Goal: Task Accomplishment & Management: Manage account settings

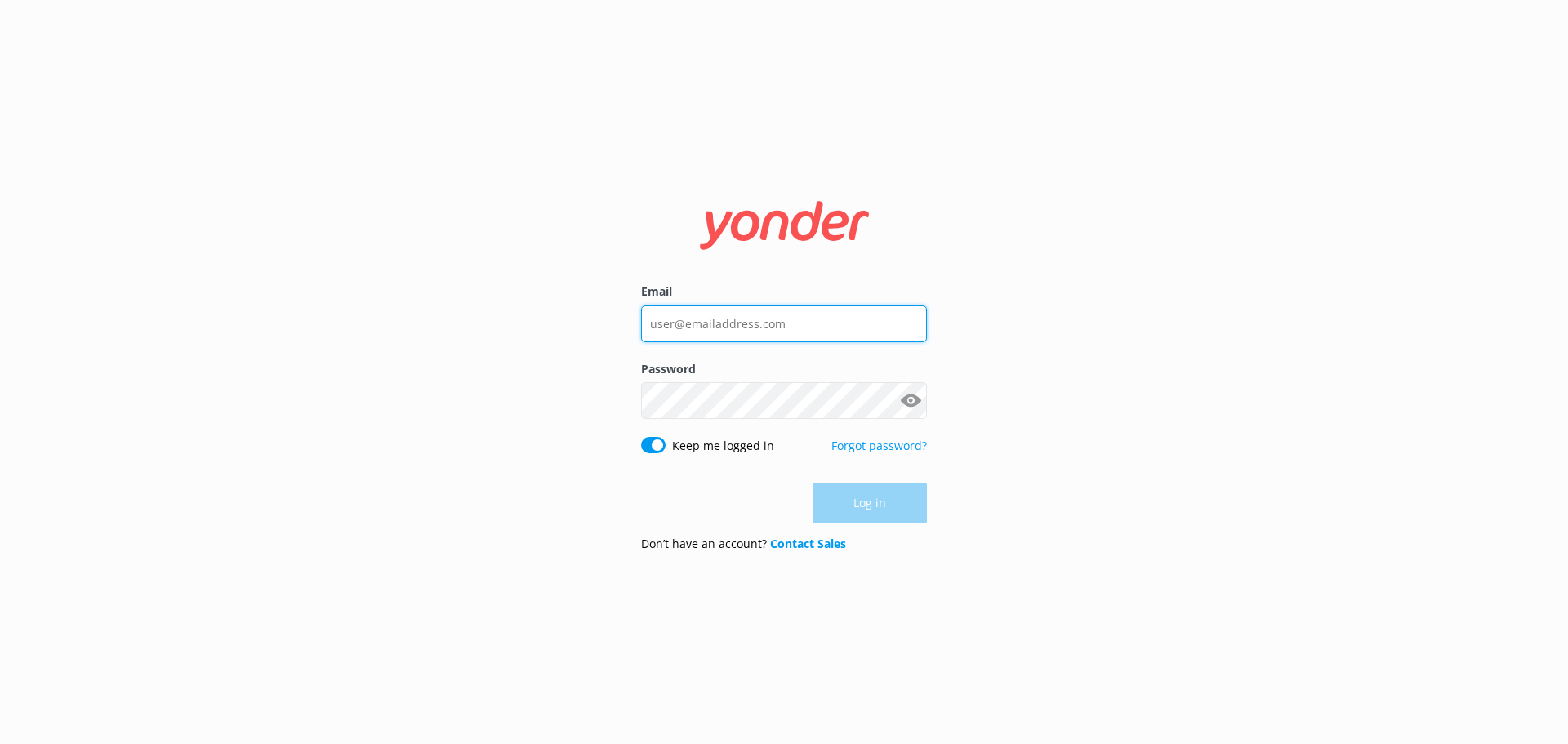
type input "[PERSON_NAME][EMAIL_ADDRESS][DOMAIN_NAME]"
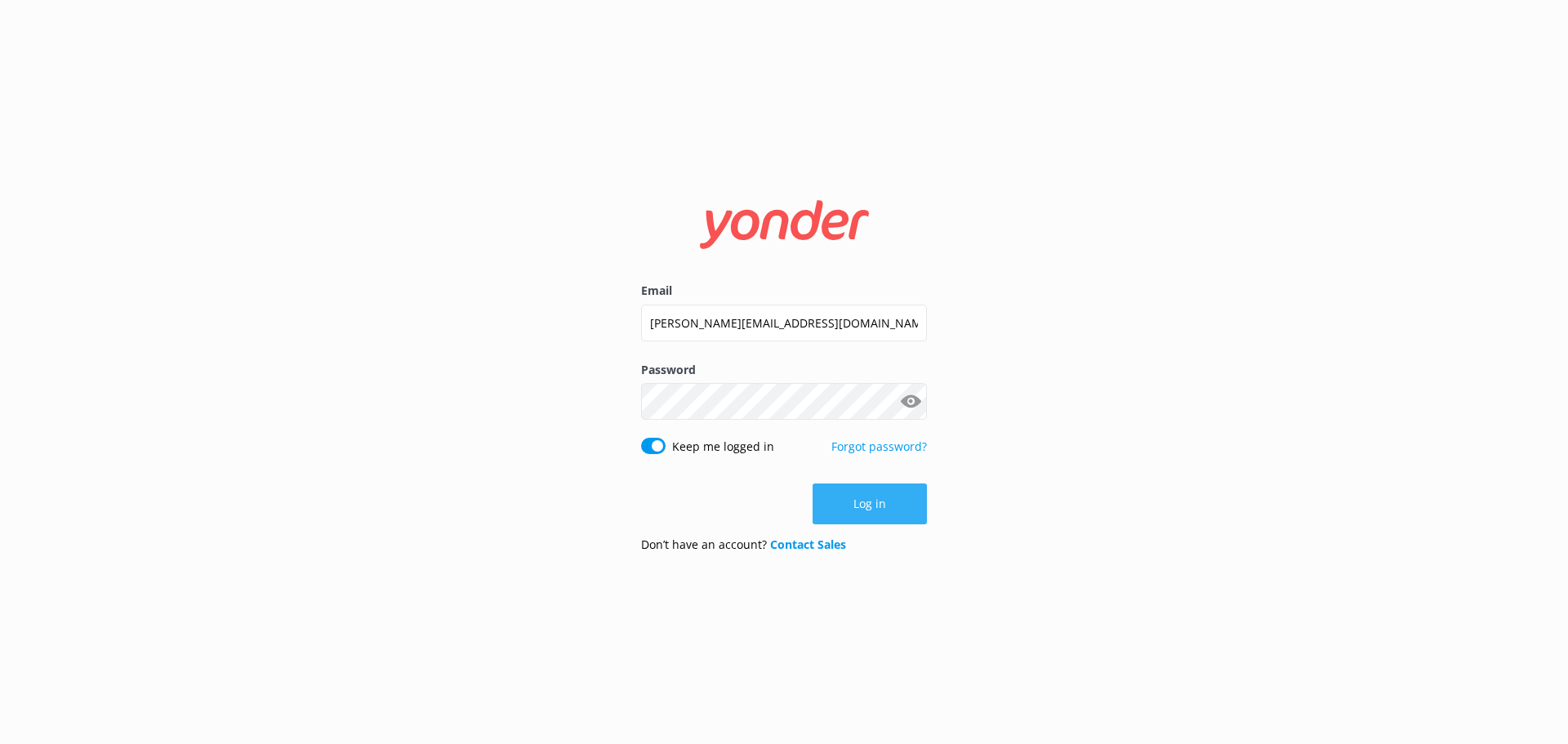
click at [873, 506] on div "Log in" at bounding box center [784, 504] width 286 height 41
click at [872, 506] on button "Log in" at bounding box center [870, 504] width 114 height 41
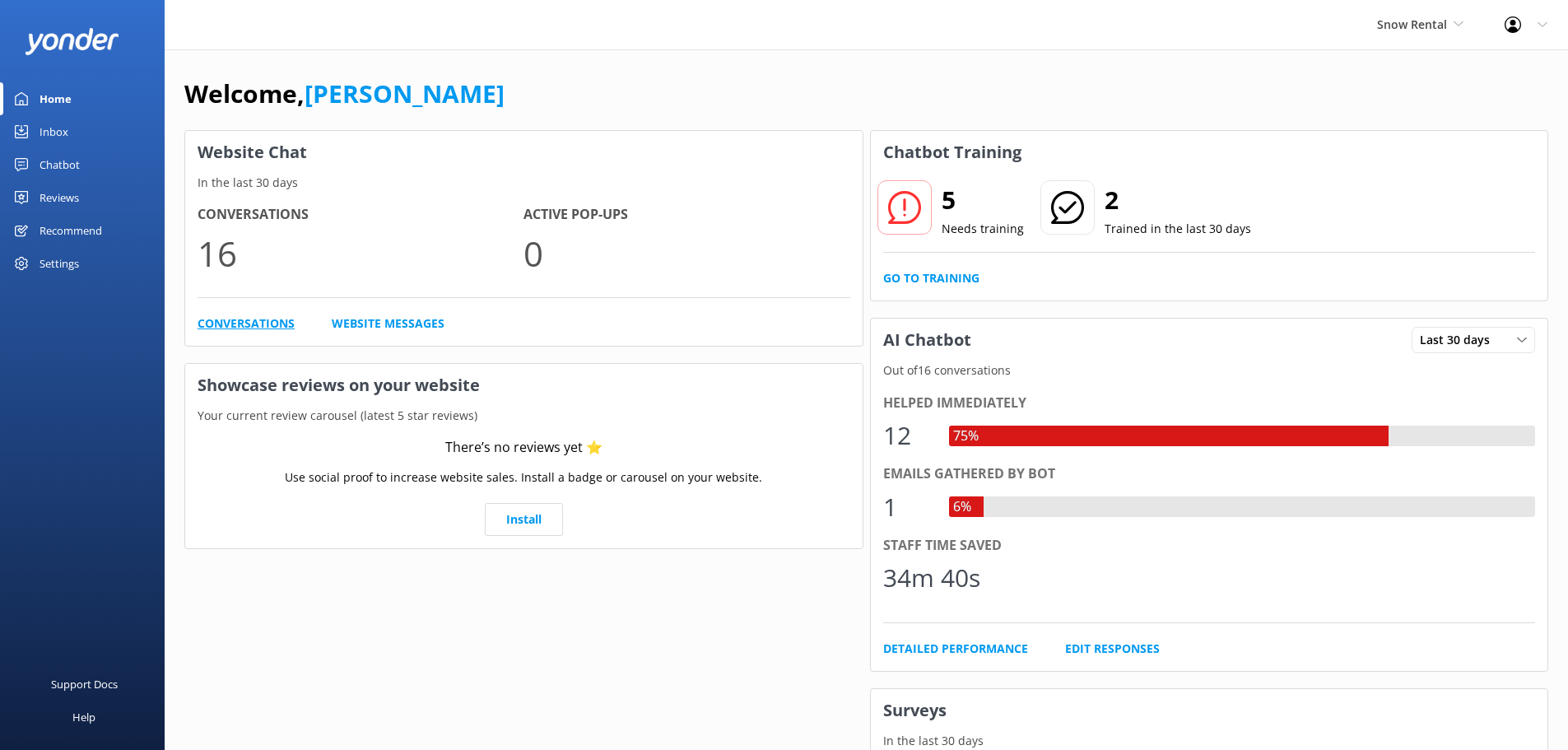
click at [253, 327] on link "Conversations" at bounding box center [246, 324] width 97 height 18
click at [528, 520] on link "Install" at bounding box center [524, 520] width 79 height 33
click at [373, 324] on link "Website Messages" at bounding box center [388, 324] width 112 height 18
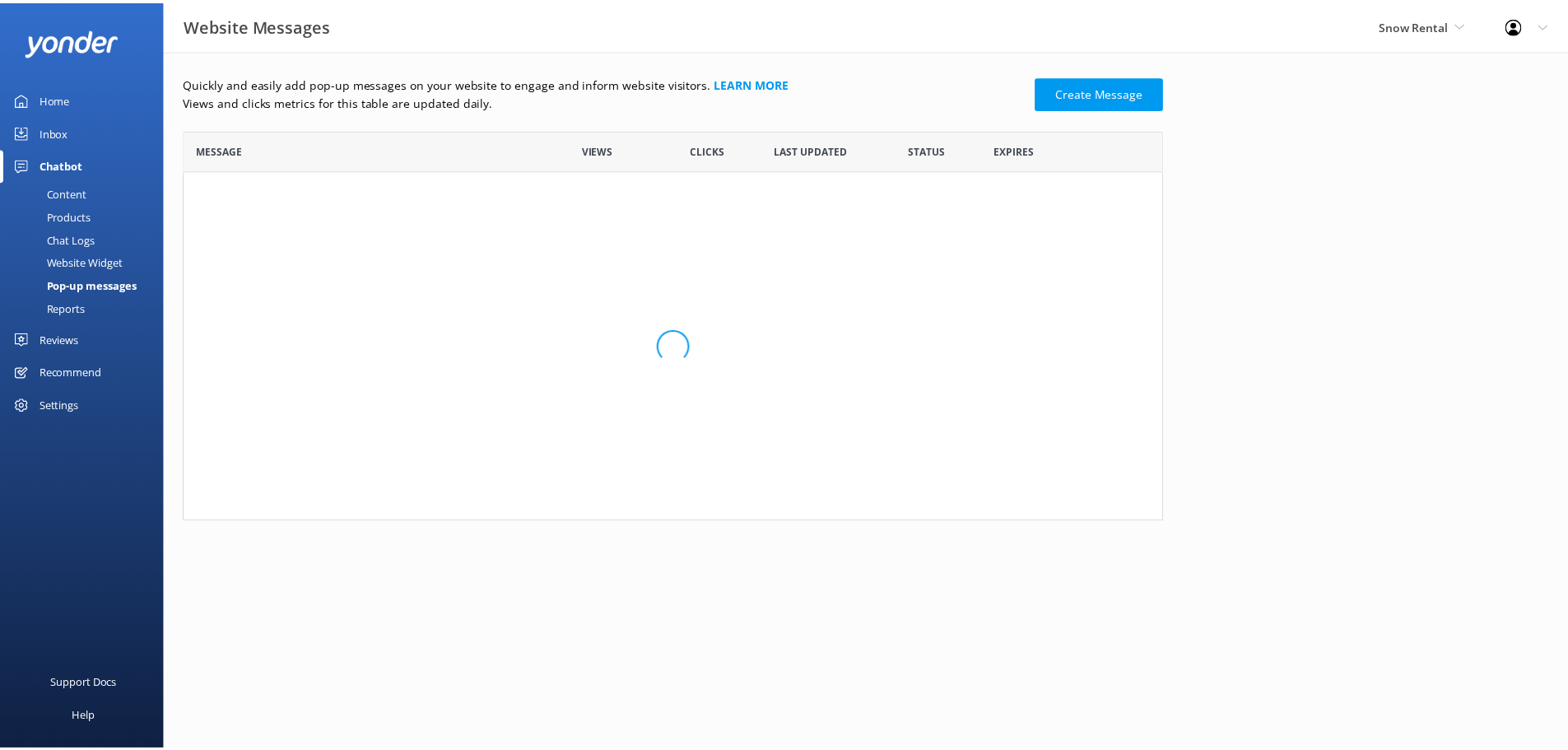
scroll to position [380, 976]
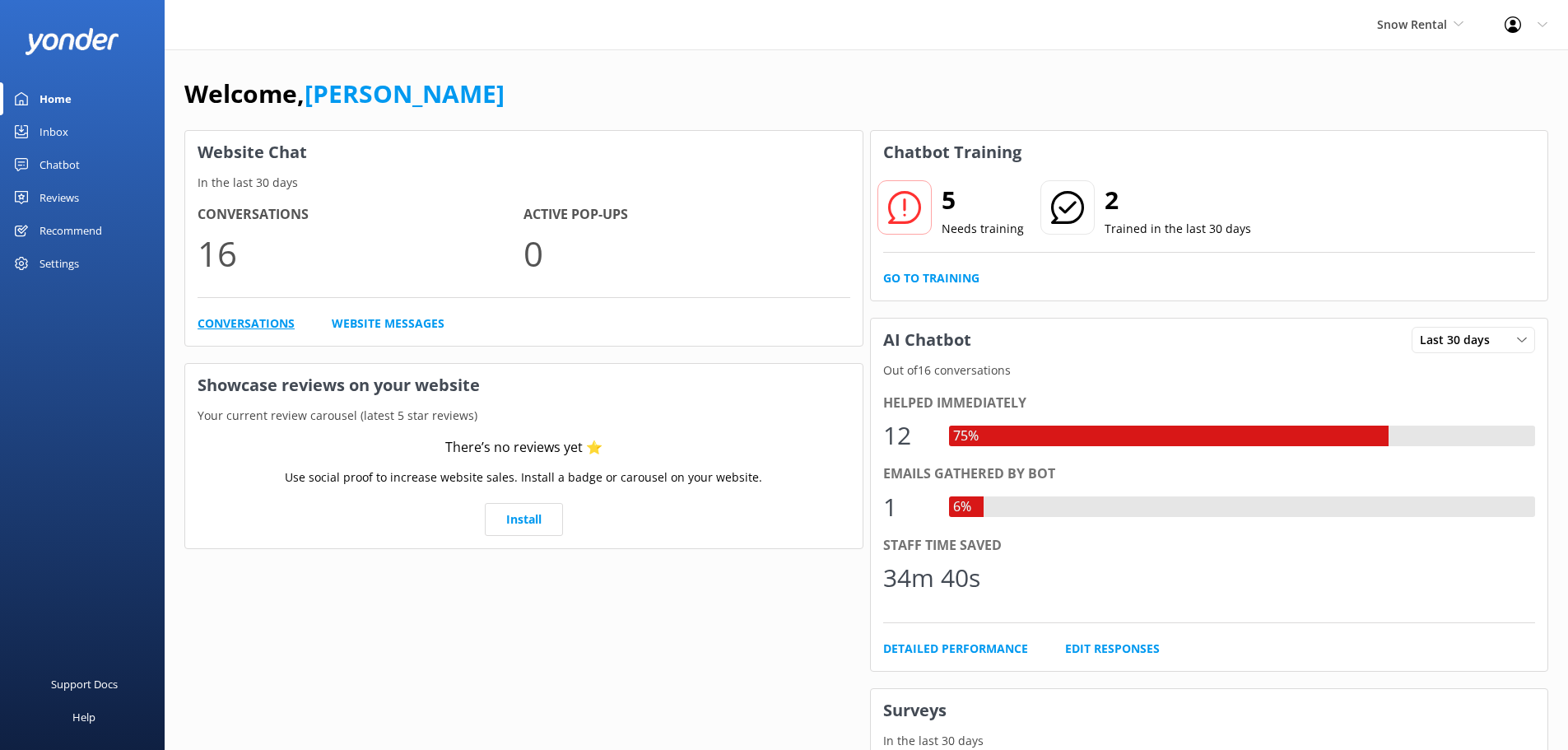
click at [229, 320] on link "Conversations" at bounding box center [246, 324] width 97 height 18
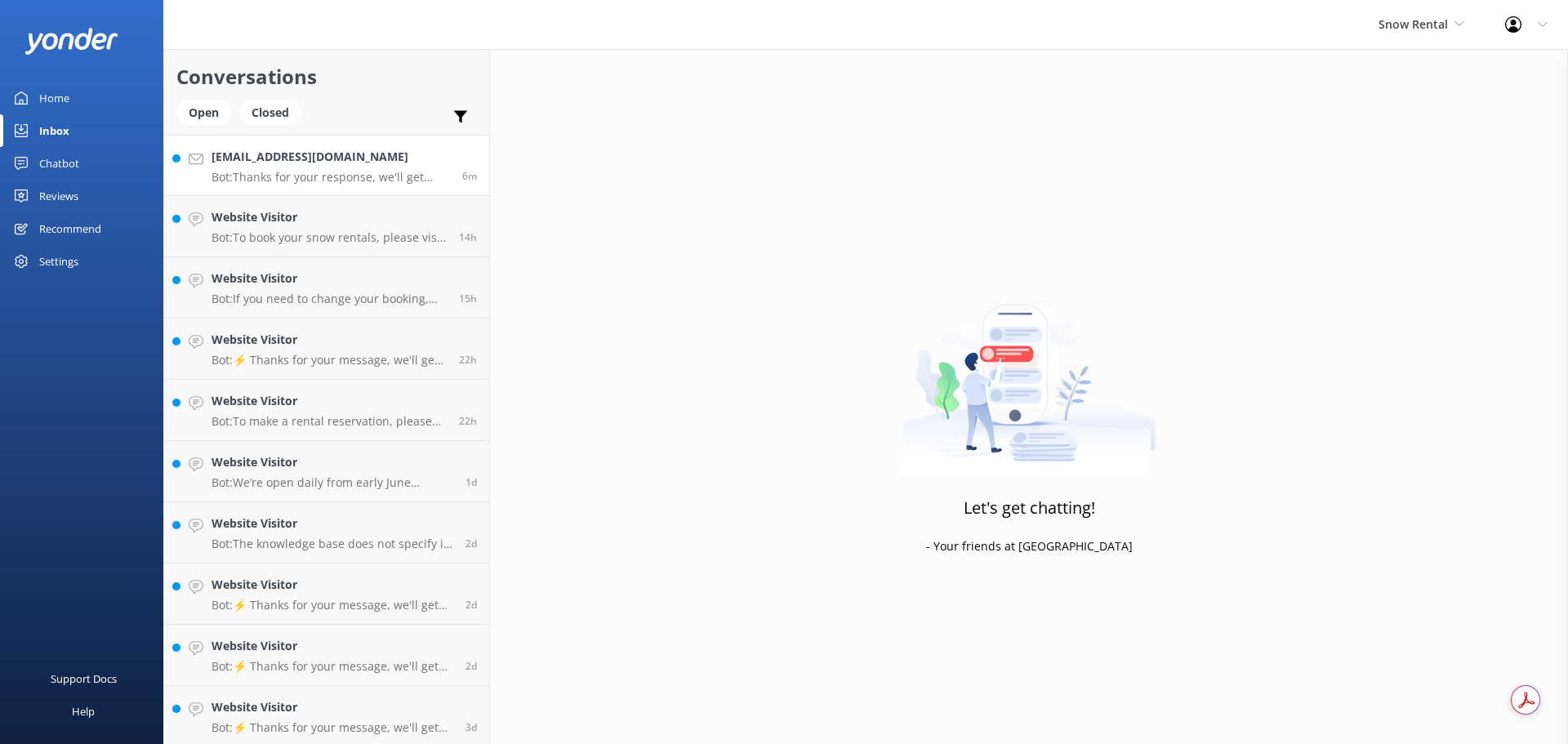
click at [264, 158] on h4 "[EMAIL_ADDRESS][DOMAIN_NAME]" at bounding box center [330, 157] width 239 height 18
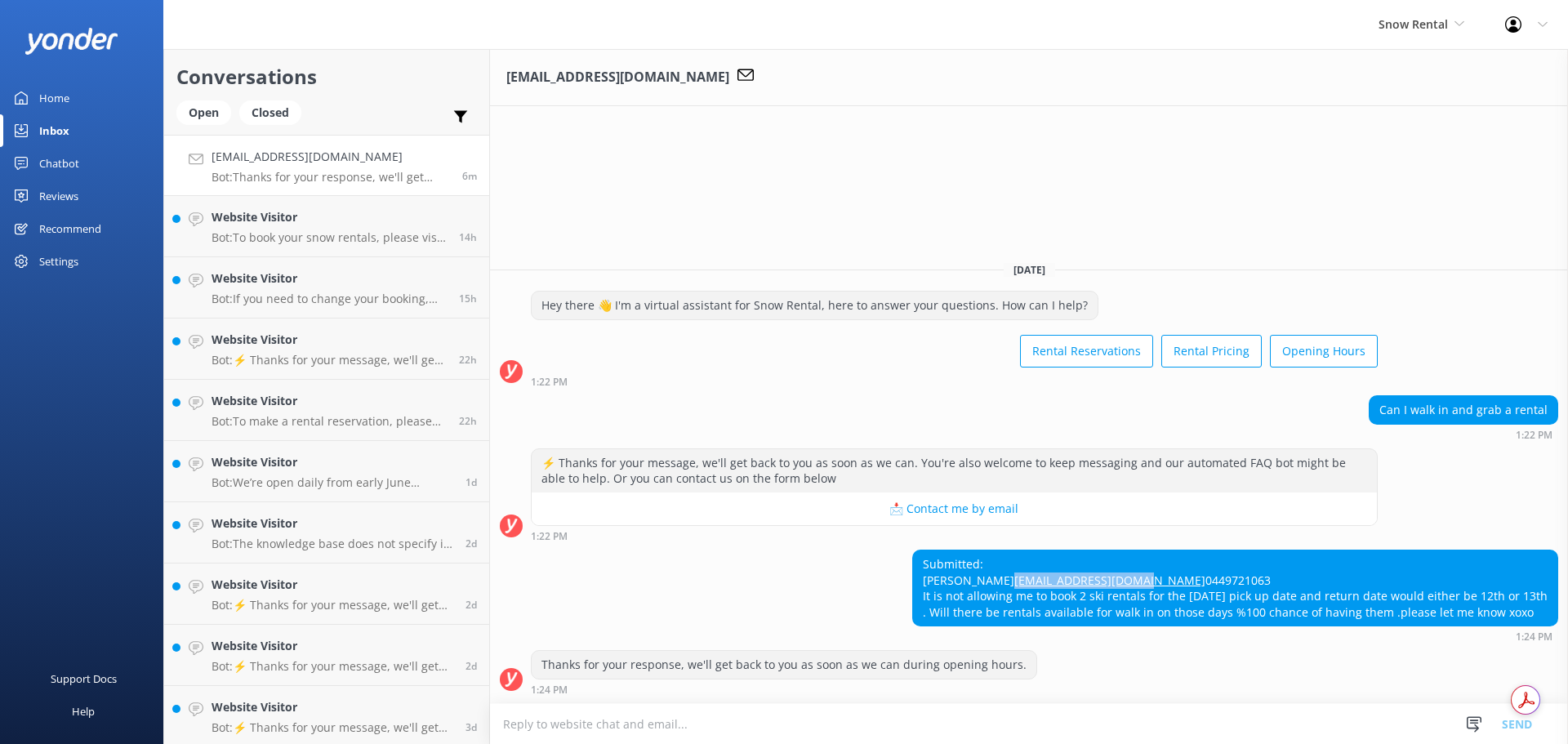
drag, startPoint x: 1027, startPoint y: 564, endPoint x: 881, endPoint y: 571, distance: 146.2
click at [913, 571] on div "Submitted: [PERSON_NAME] [EMAIL_ADDRESS][DOMAIN_NAME] 0449721063 It is not allo…" at bounding box center [1235, 588] width 644 height 75
copy link "[EMAIL_ADDRESS][DOMAIN_NAME]"
drag, startPoint x: 886, startPoint y: 549, endPoint x: 1502, endPoint y: 607, distance: 618.7
click at [1502, 607] on div "Submitted: [PERSON_NAME] [EMAIL_ADDRESS][DOMAIN_NAME] 0449721063 It is not allo…" at bounding box center [1235, 588] width 644 height 75
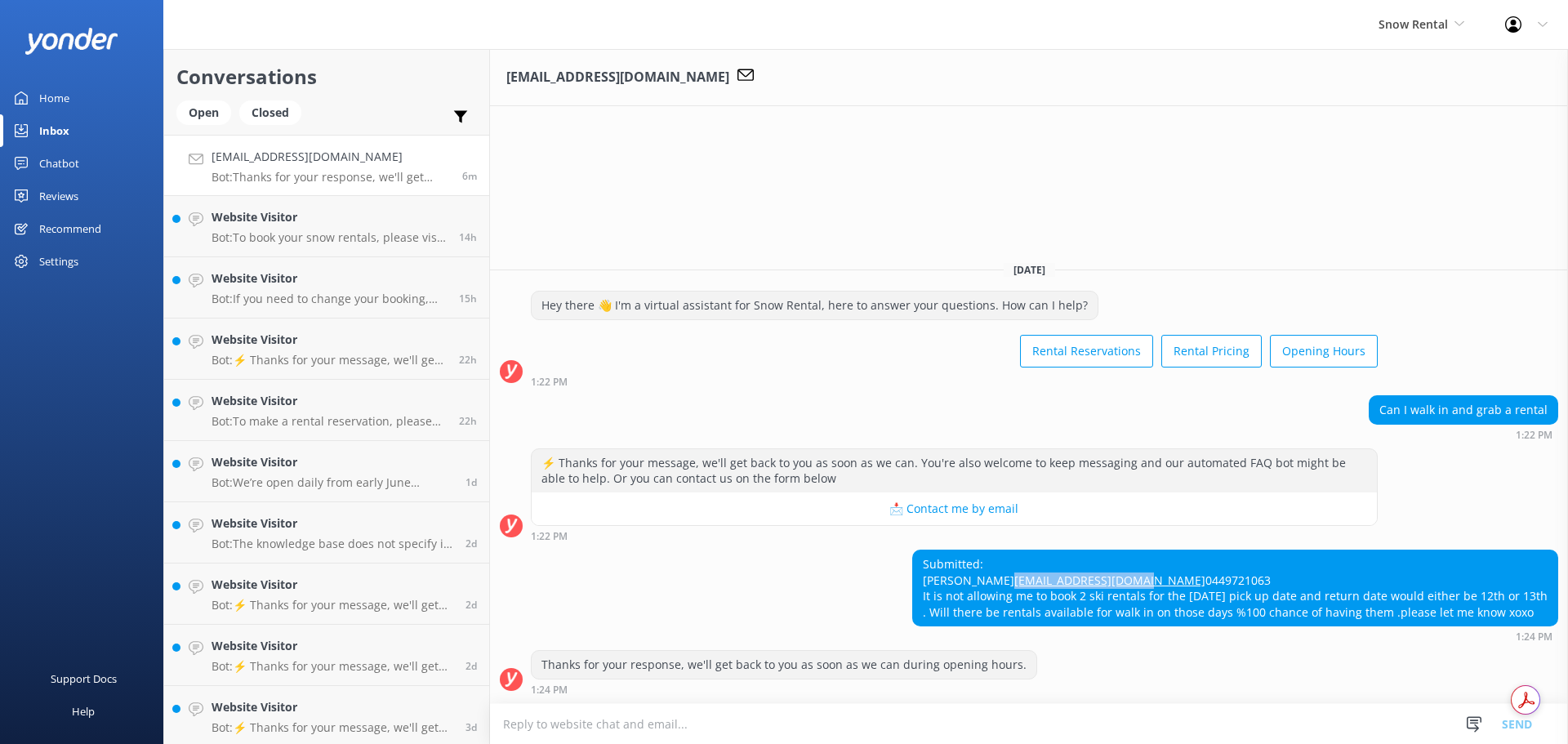
copy div "[PERSON_NAME] [EMAIL_ADDRESS][DOMAIN_NAME] 0449721063 It is not allowing me to …"
click at [64, 160] on div "Chatbot" at bounding box center [59, 163] width 40 height 33
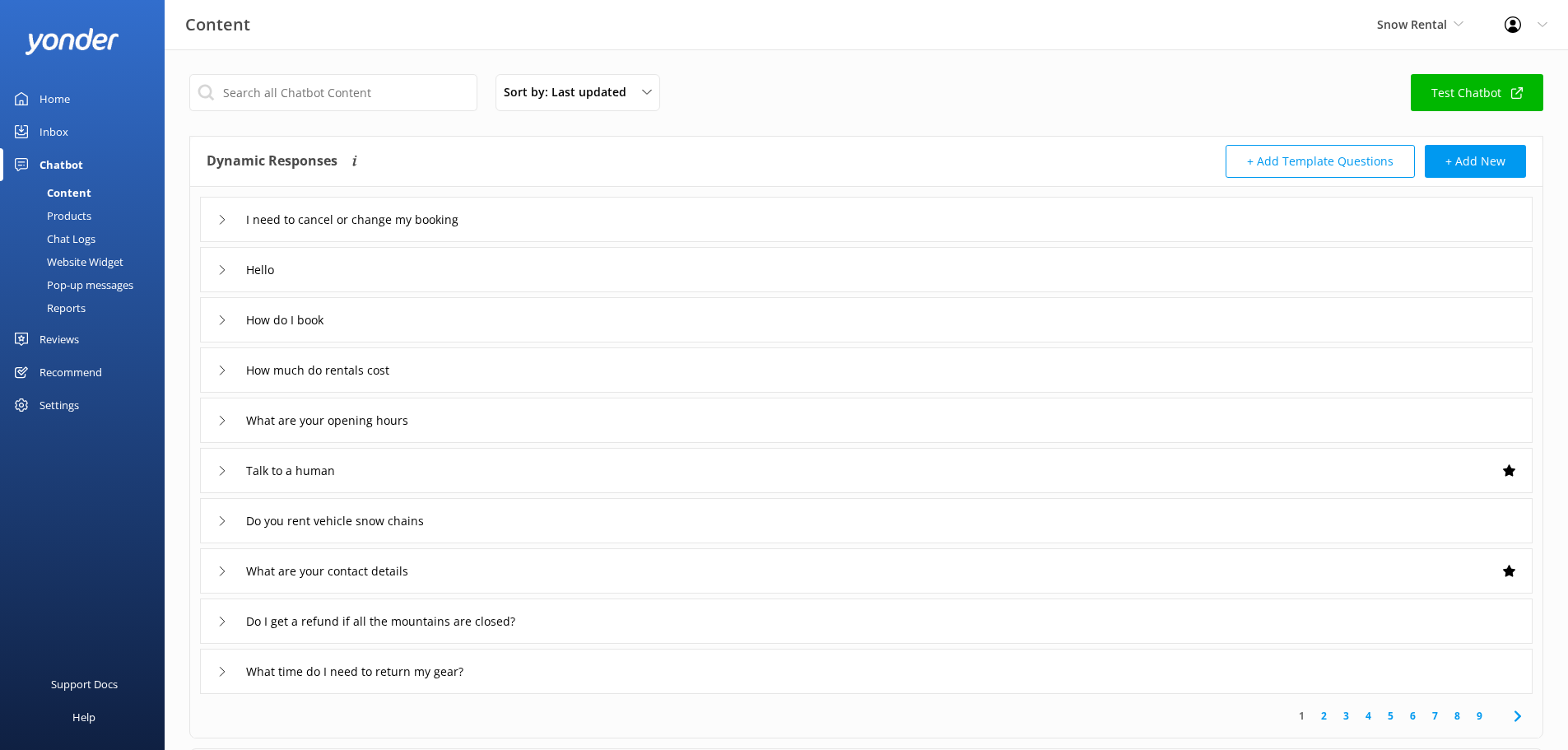
click at [1333, 159] on button "+ Add Template Questions" at bounding box center [1320, 161] width 189 height 33
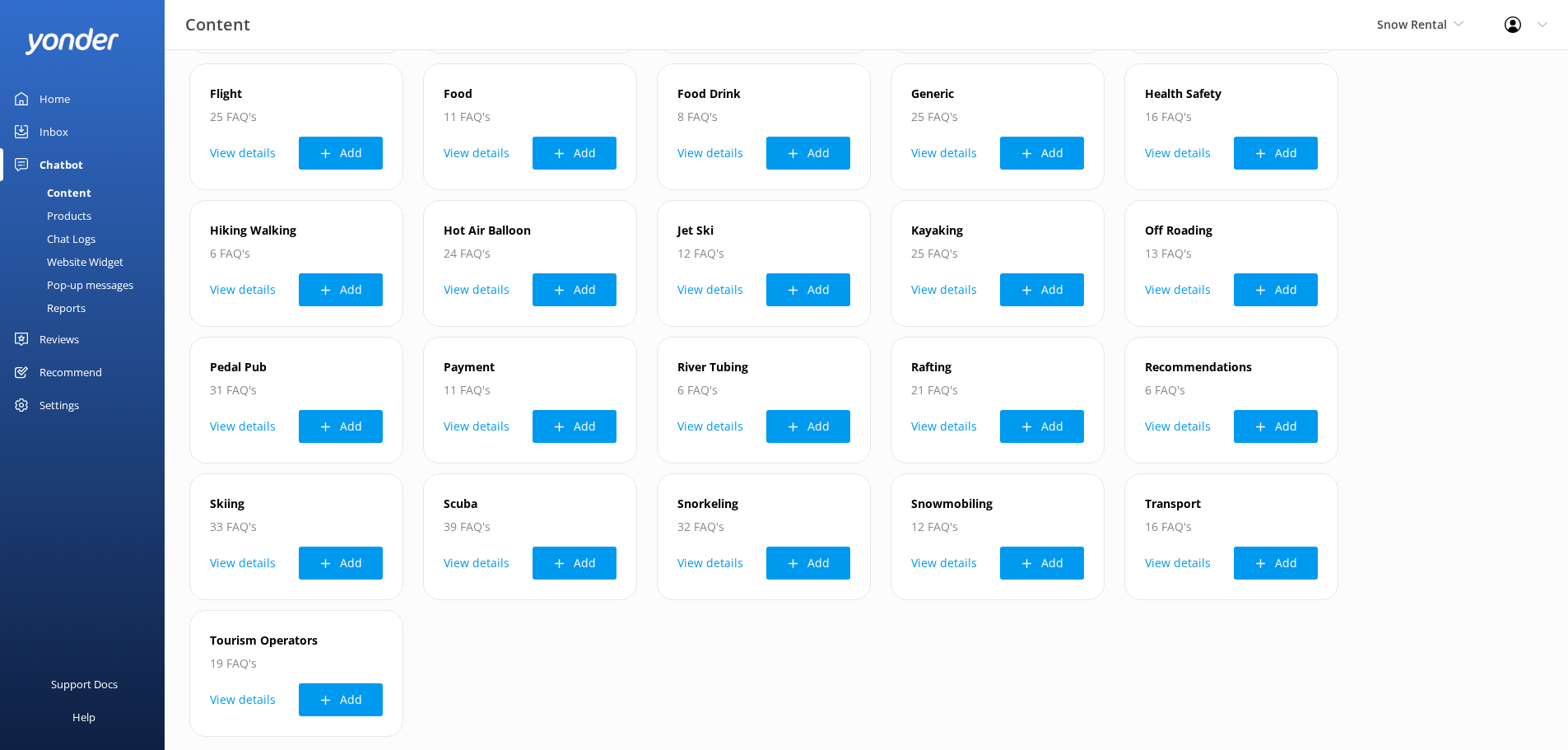
scroll to position [412, 0]
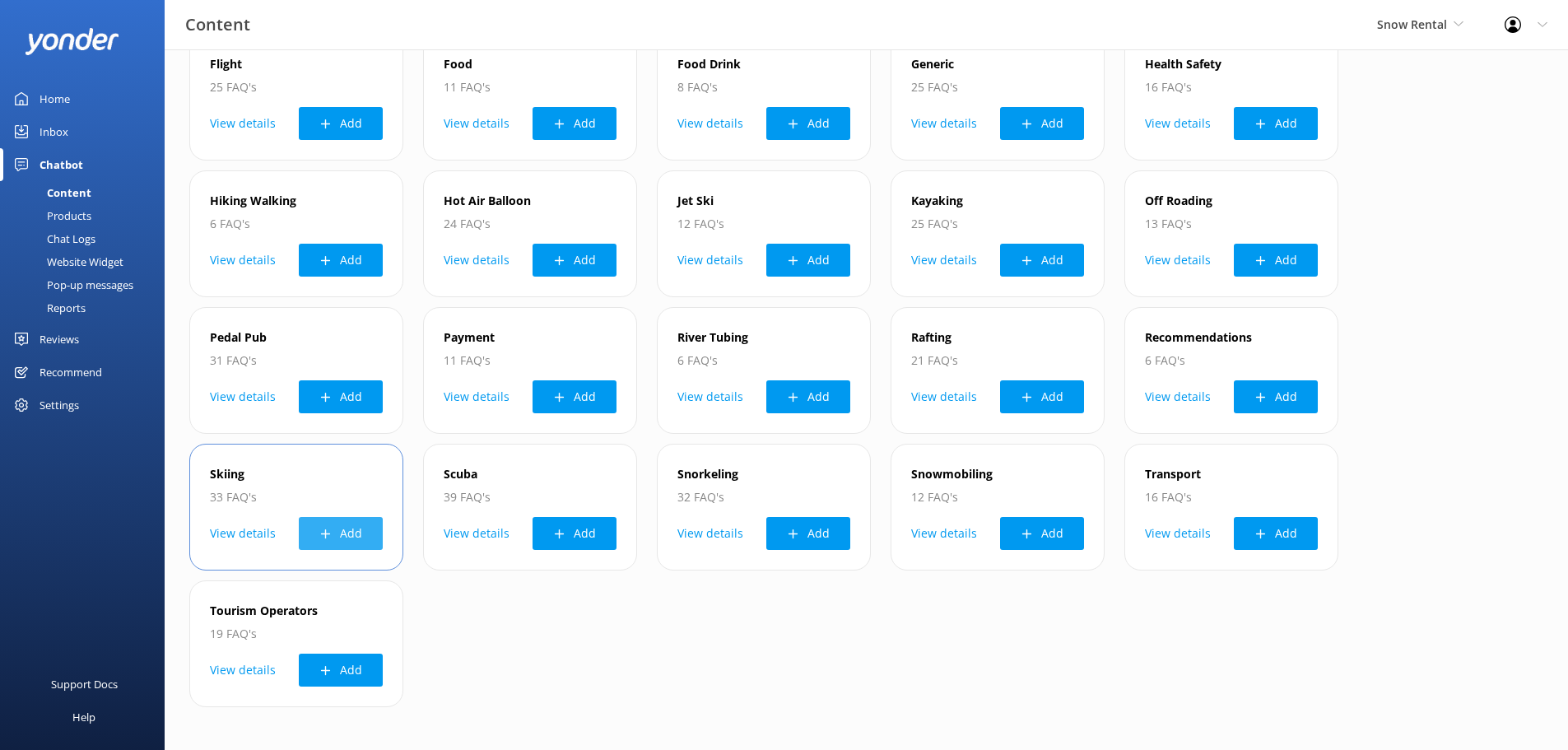
click at [335, 533] on button "Add" at bounding box center [341, 533] width 84 height 33
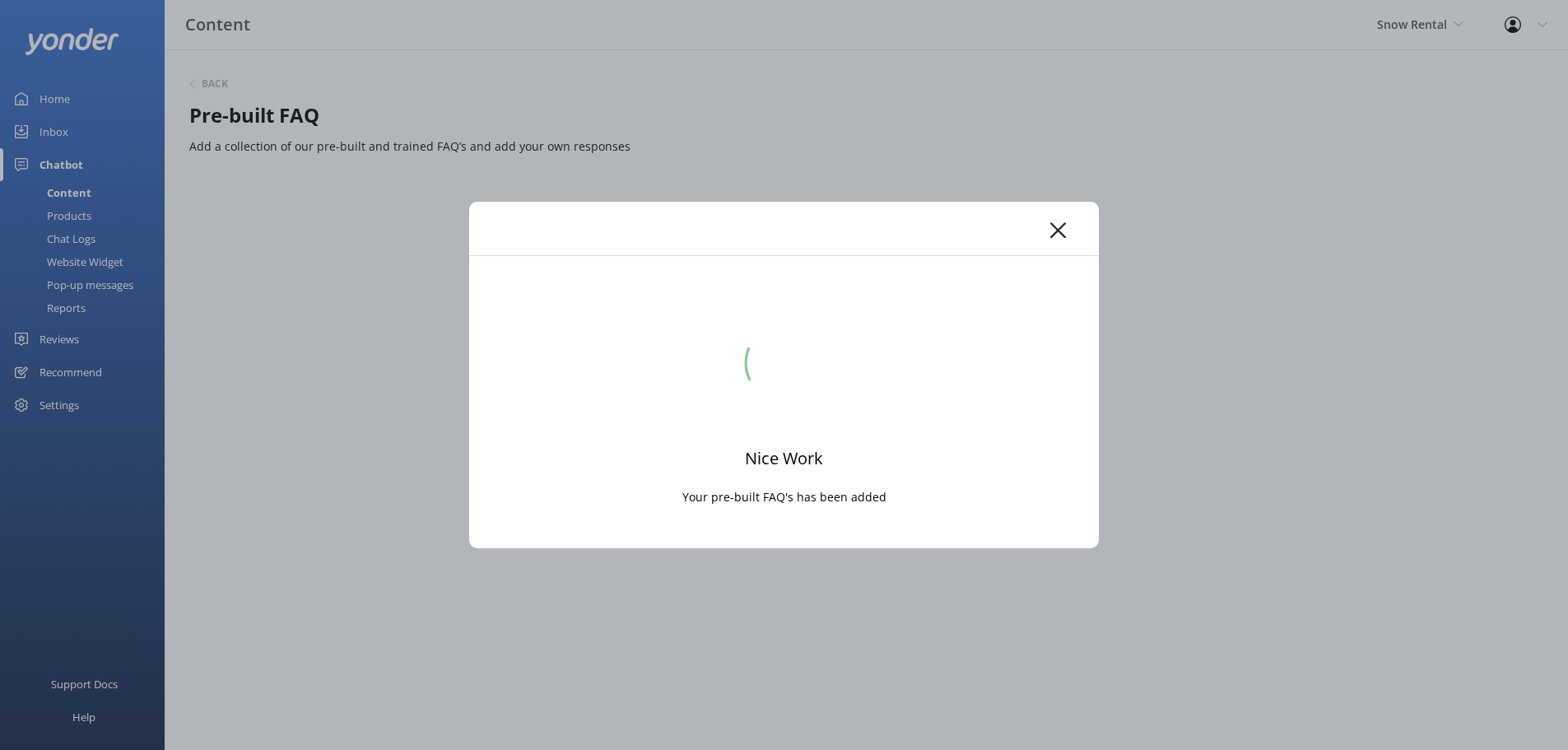
scroll to position [0, 0]
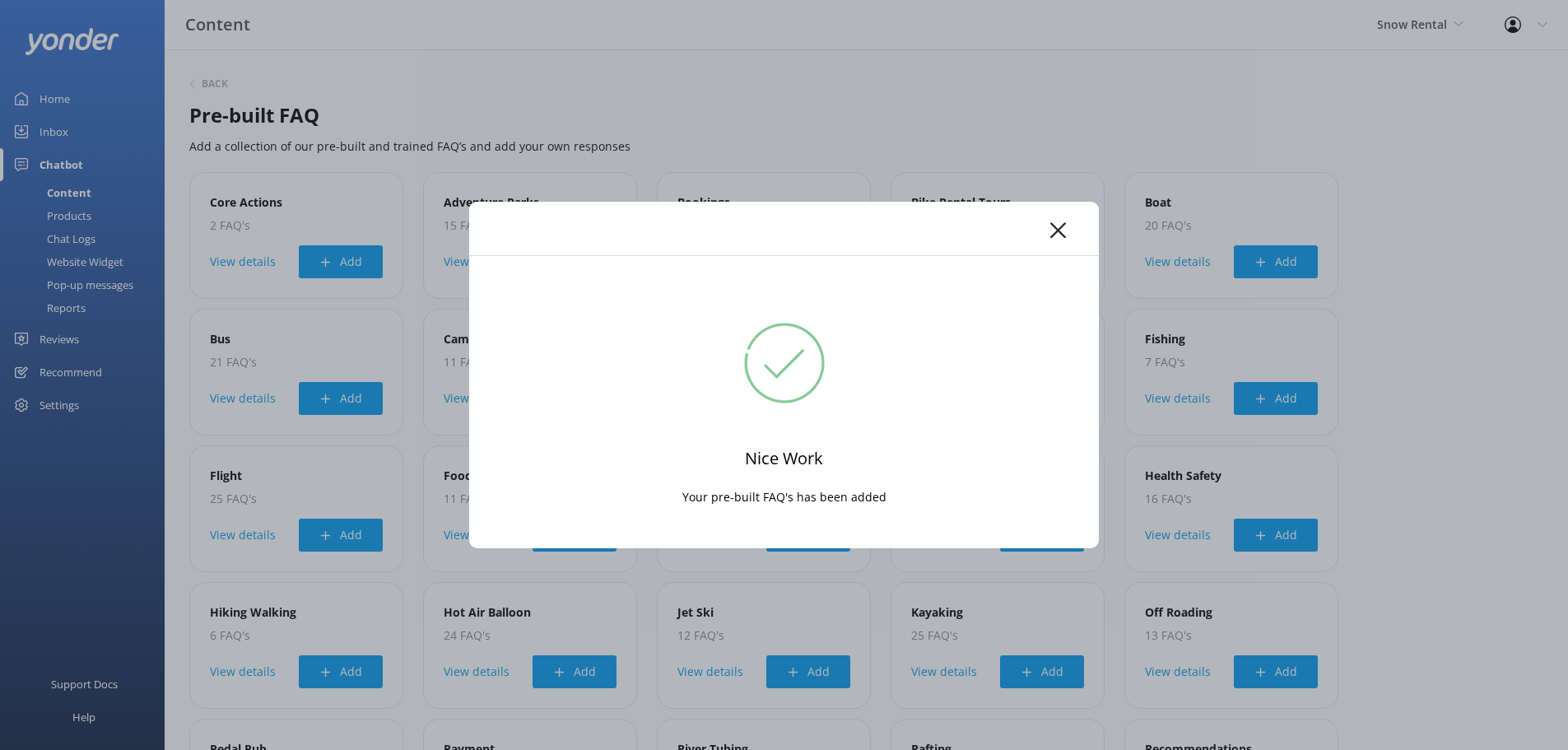
click at [1058, 234] on icon at bounding box center [1058, 230] width 16 height 16
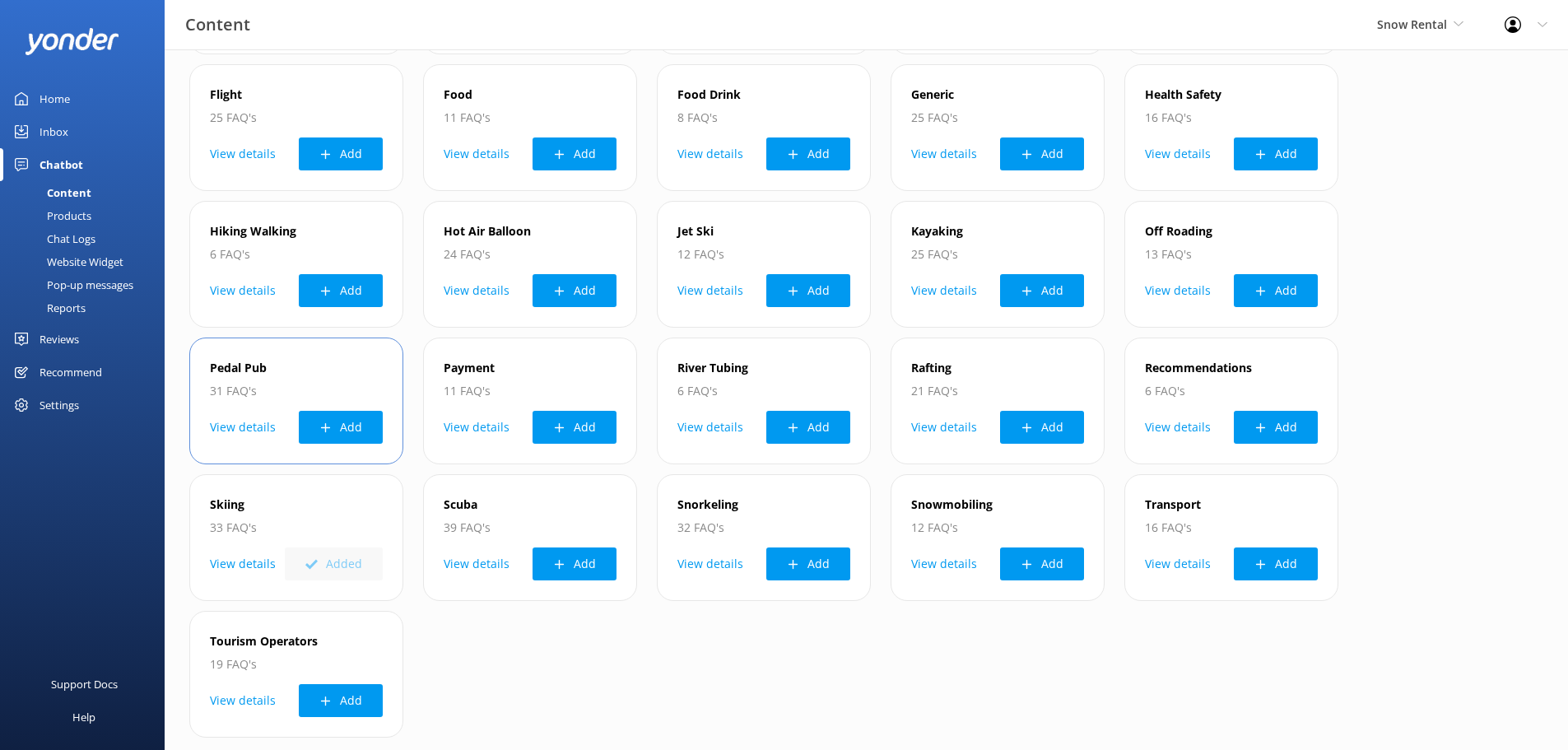
scroll to position [412, 0]
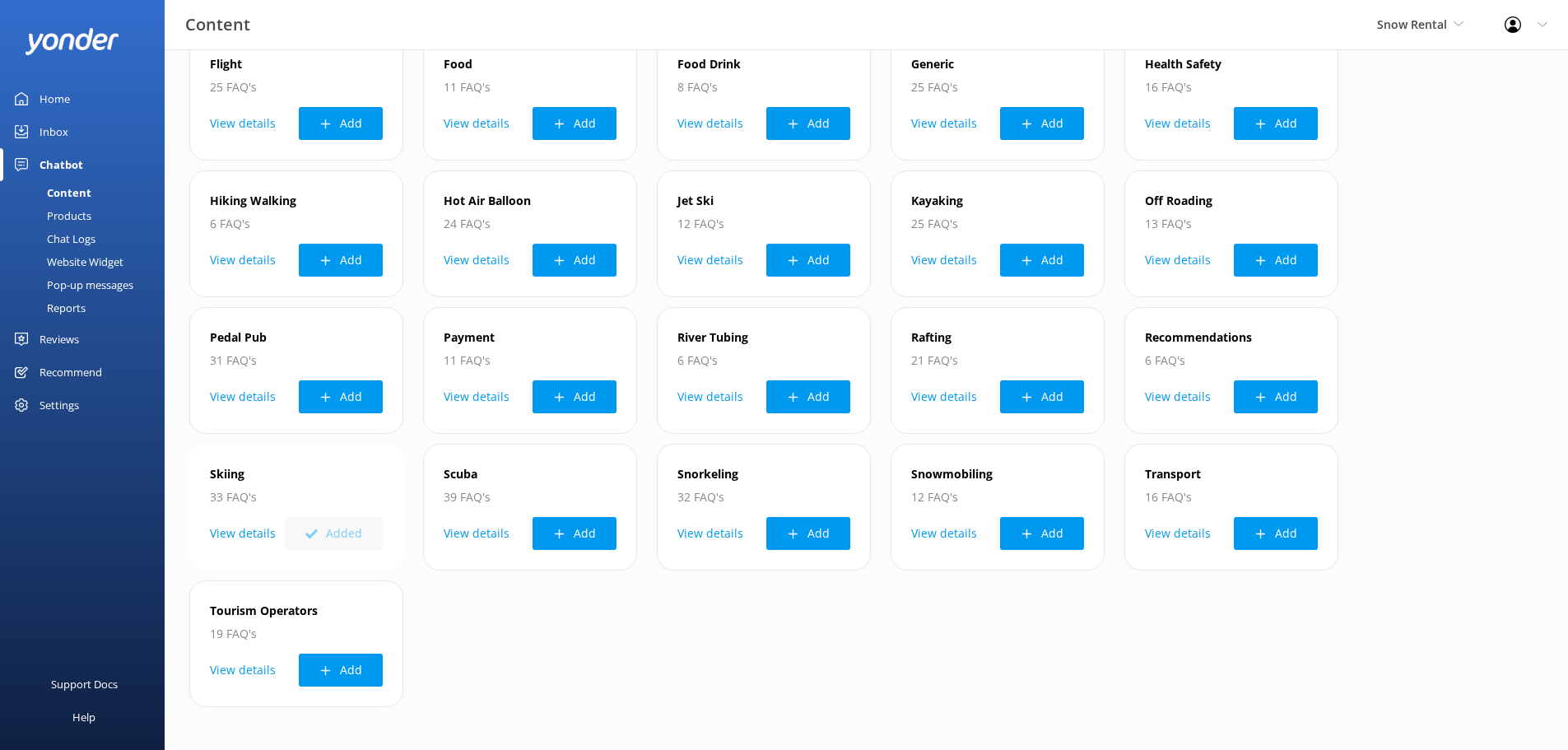
click at [232, 533] on button "View details" at bounding box center [243, 533] width 66 height 33
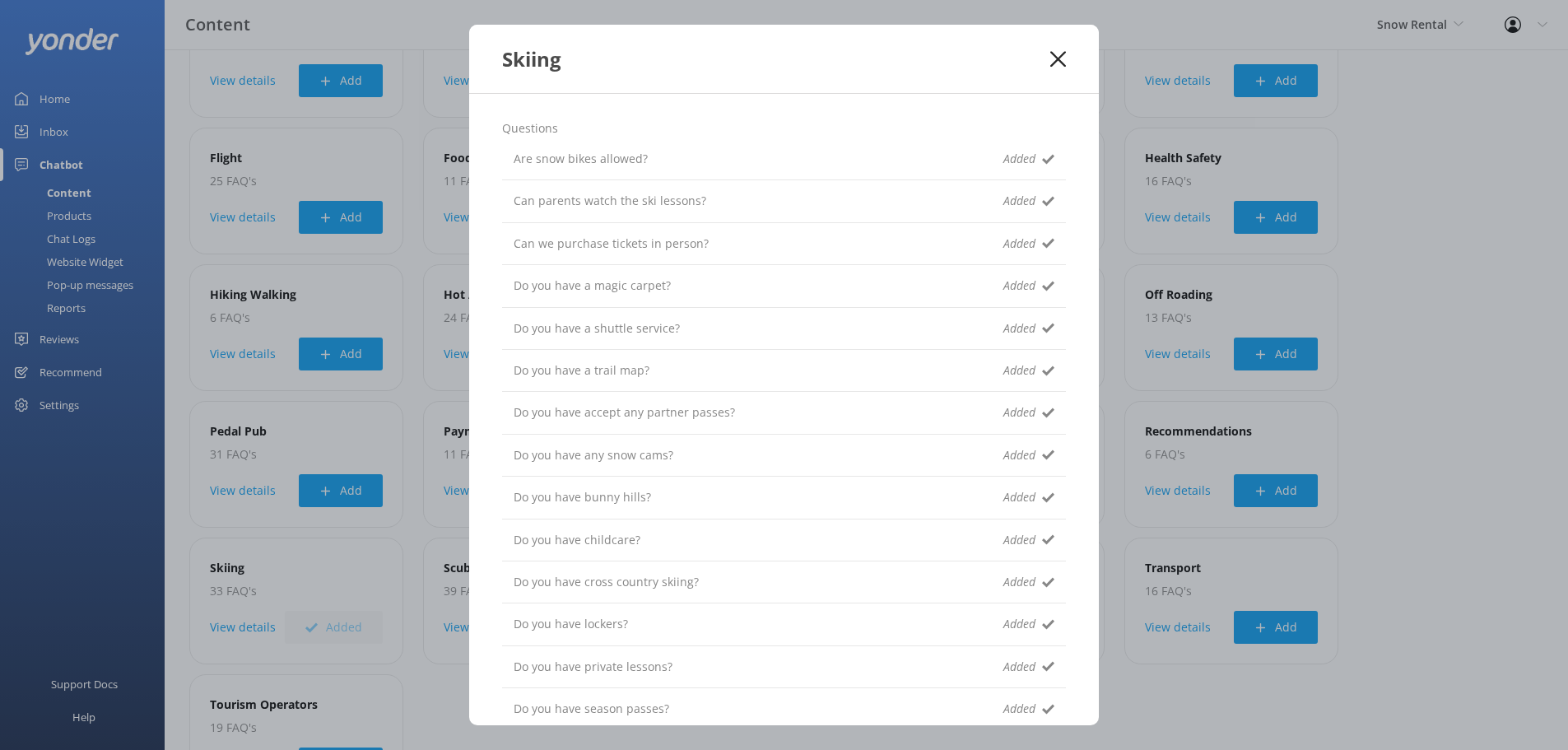
scroll to position [82, 0]
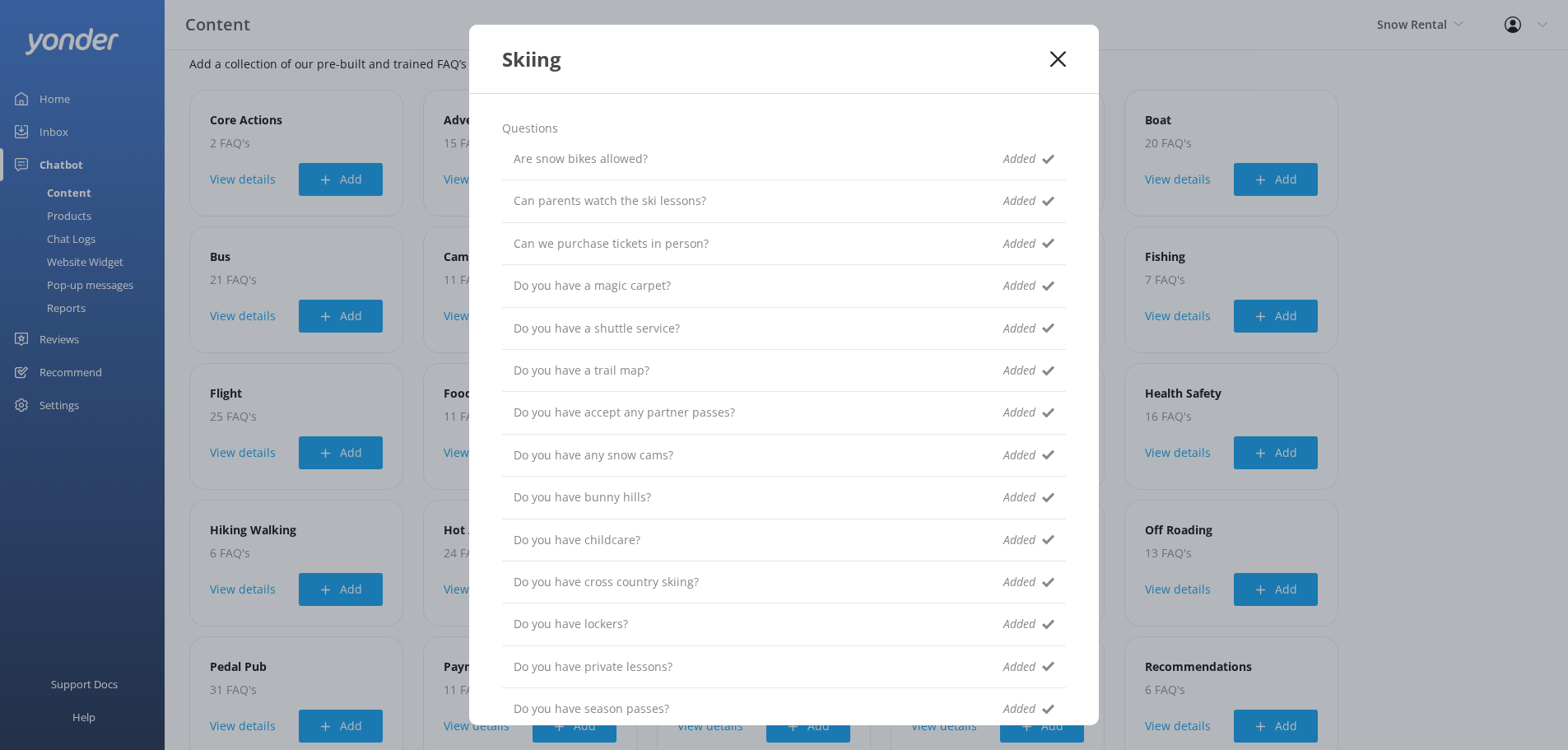
click at [1042, 158] on icon at bounding box center [1049, 159] width 13 height 13
click at [1058, 59] on use at bounding box center [1058, 59] width 16 height 16
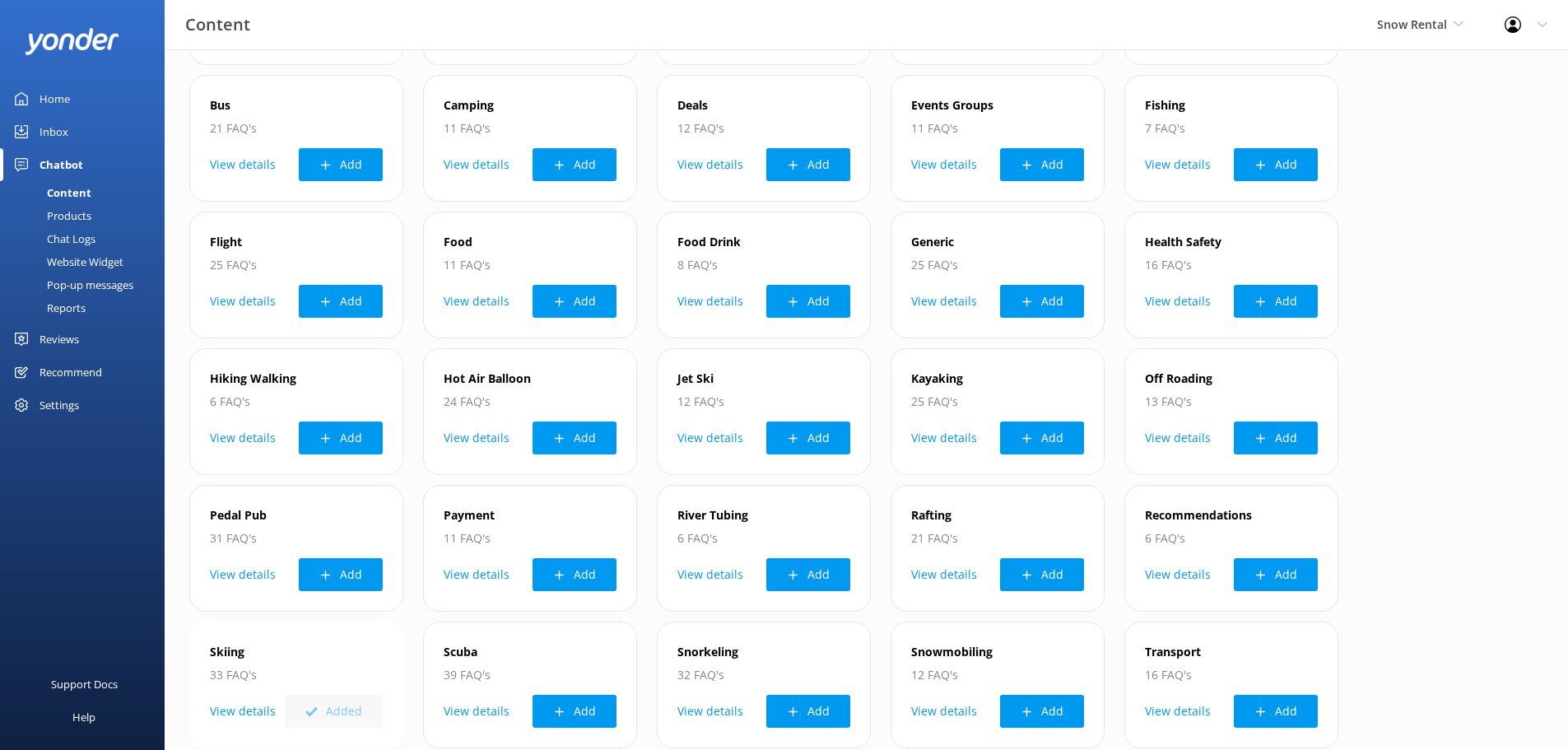
scroll to position [412, 0]
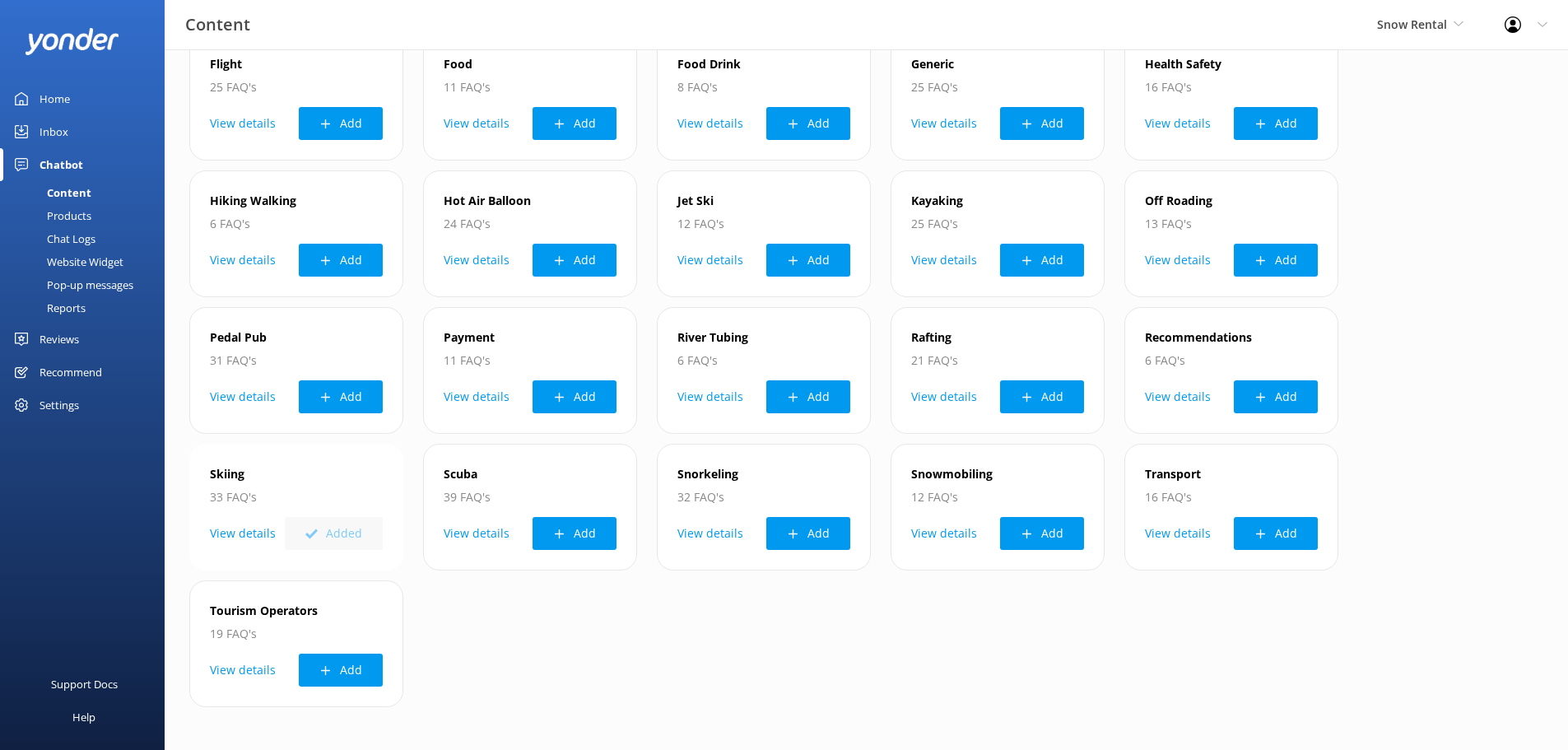
click at [247, 535] on button "View details" at bounding box center [243, 533] width 66 height 33
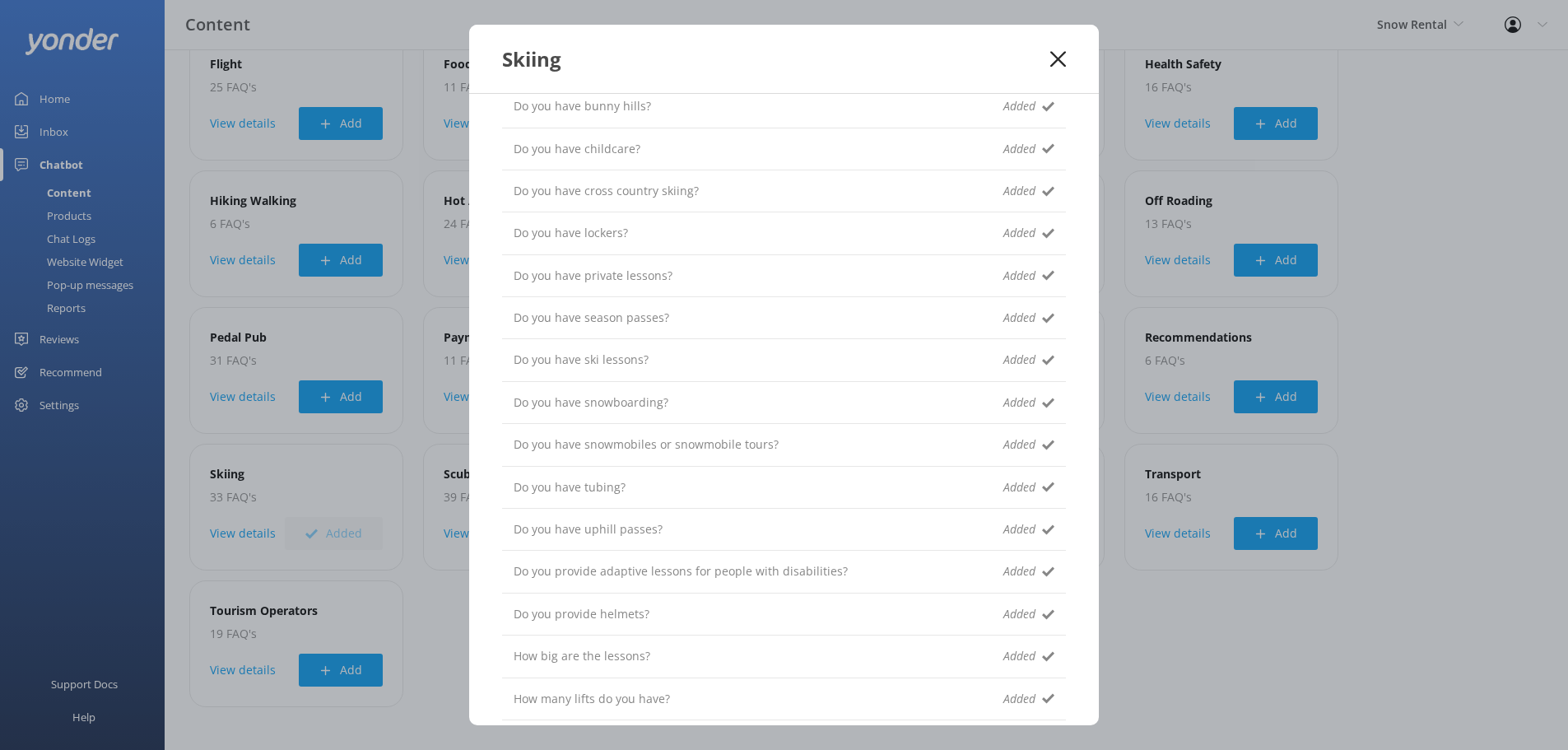
scroll to position [0, 0]
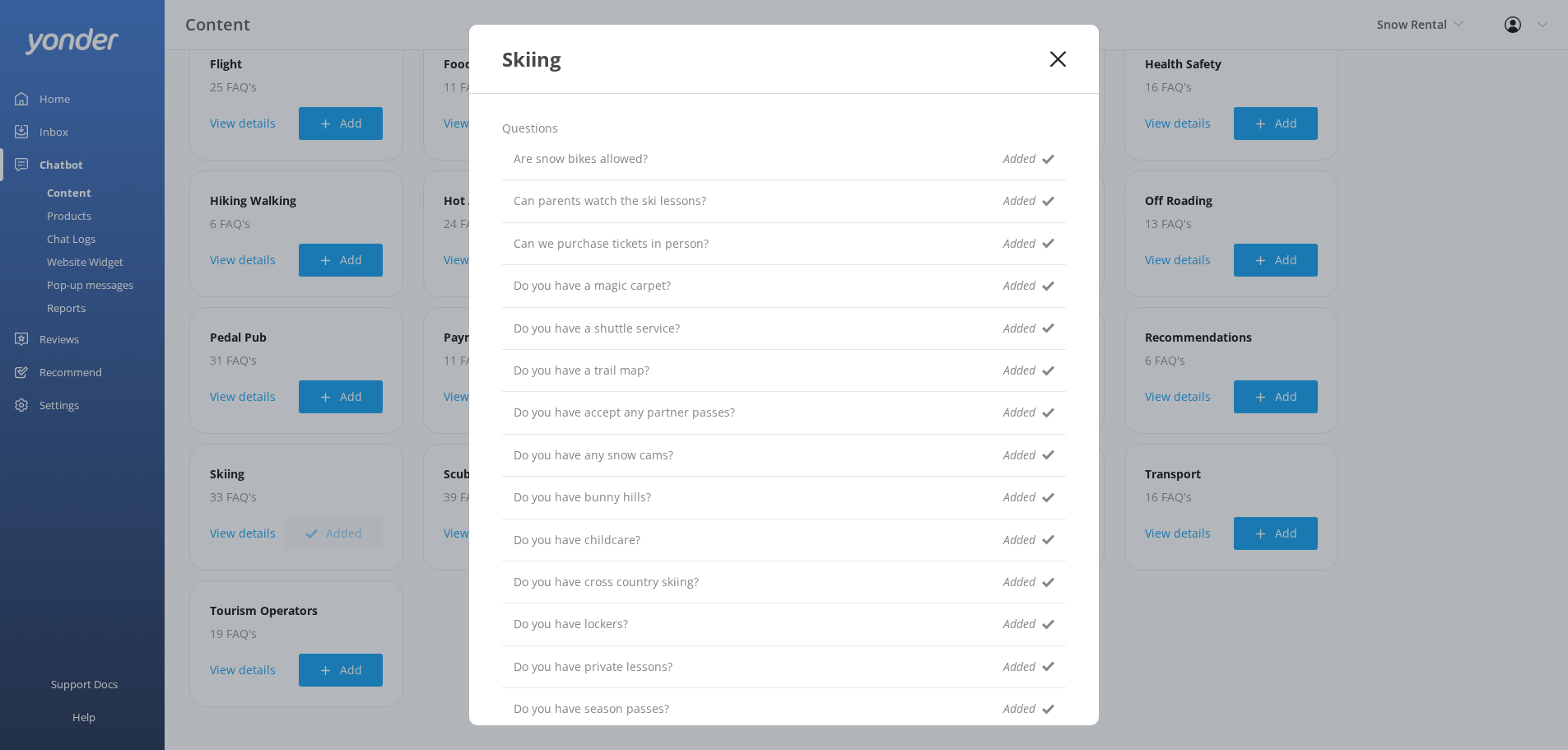
click at [1055, 60] on icon at bounding box center [1058, 59] width 16 height 16
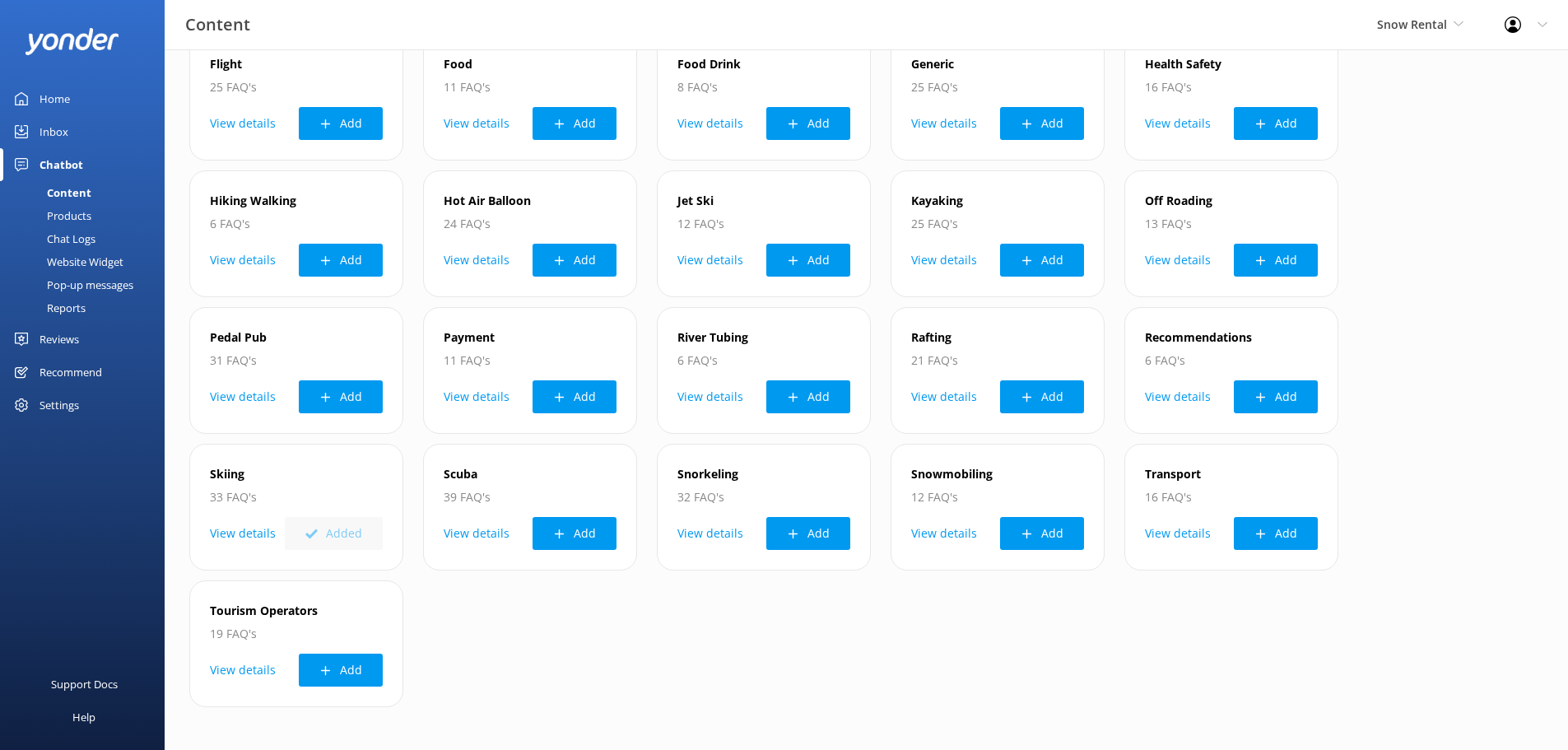
click at [84, 195] on div "Content" at bounding box center [50, 192] width 81 height 23
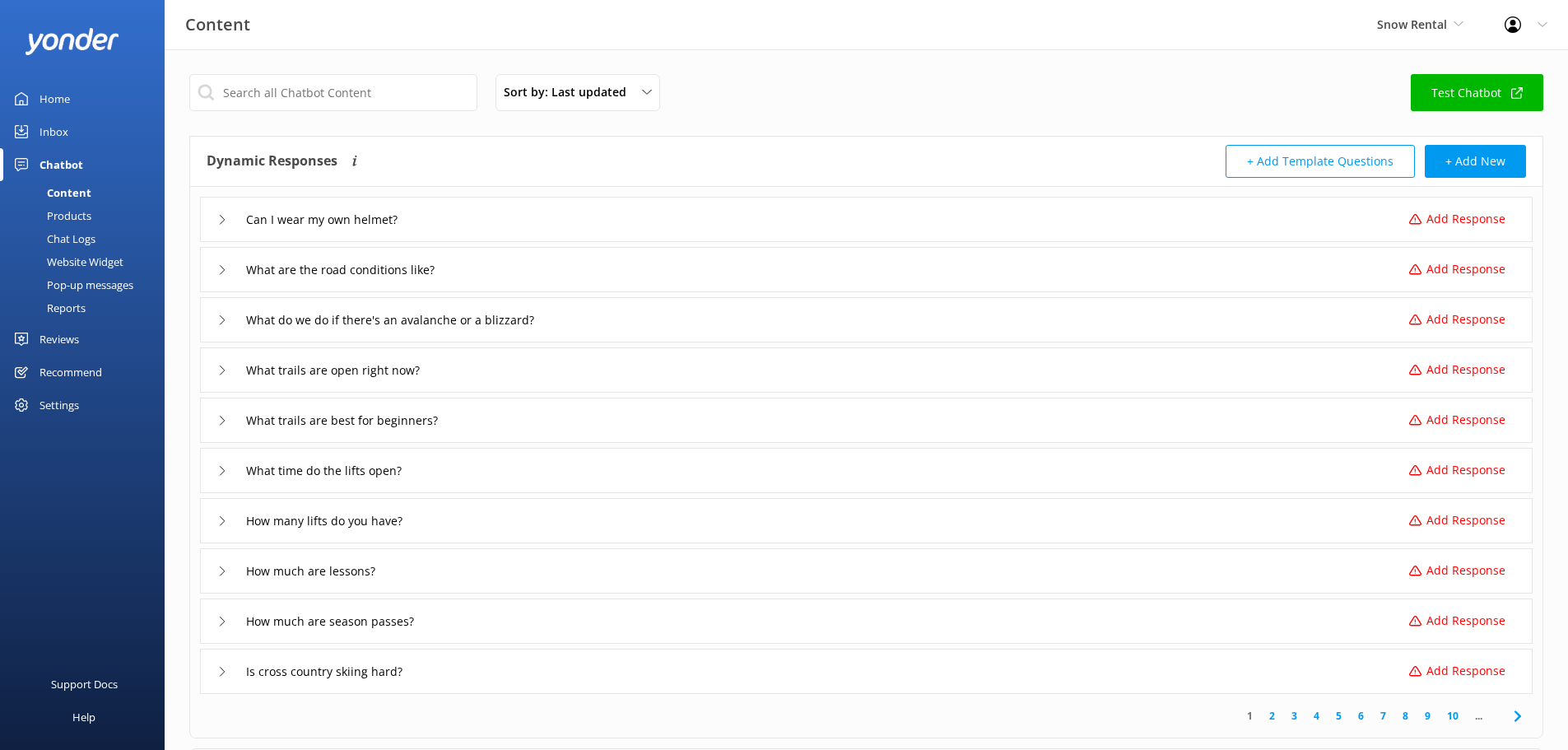
click at [64, 404] on div "Settings" at bounding box center [59, 405] width 39 height 33
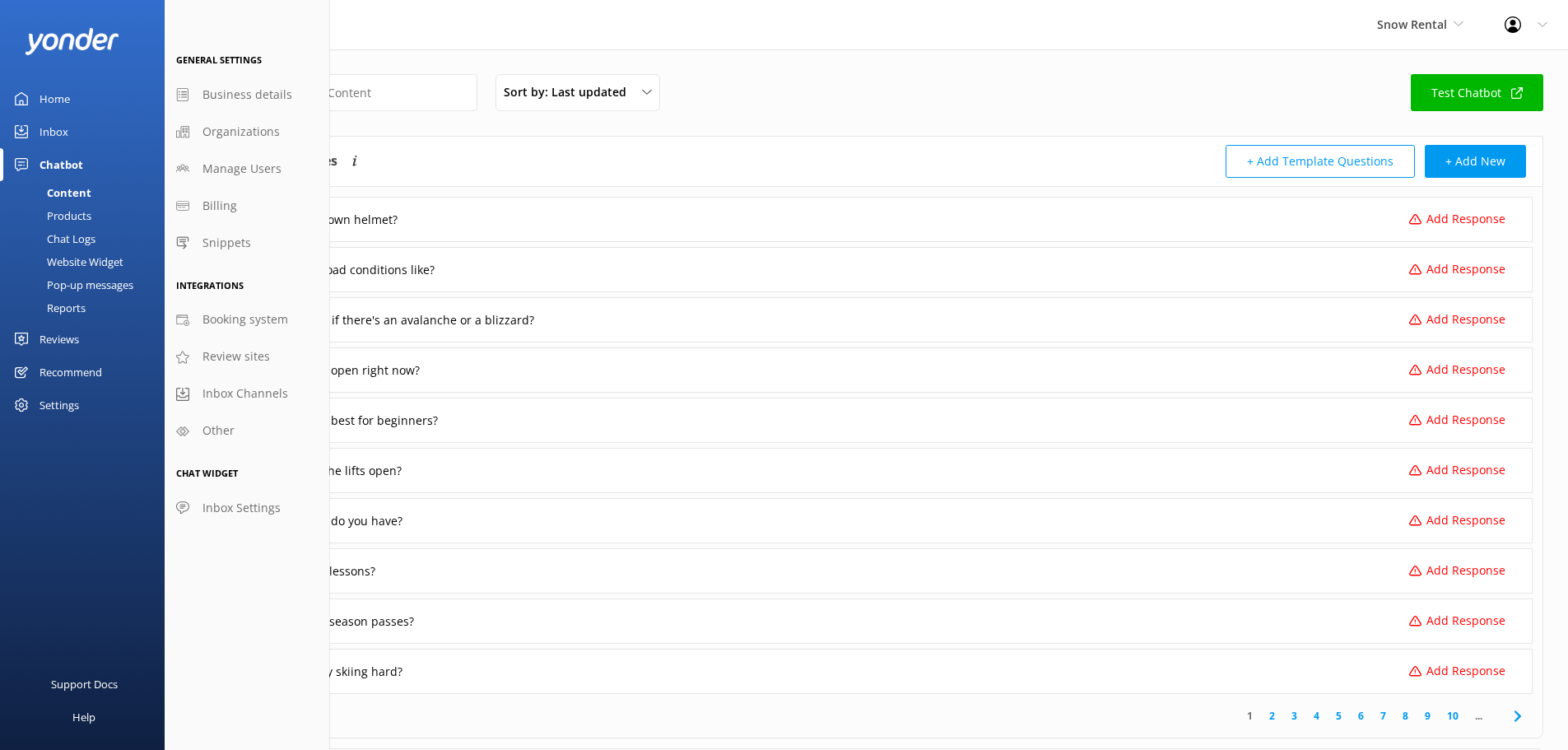
click at [65, 192] on div "Content" at bounding box center [50, 192] width 81 height 23
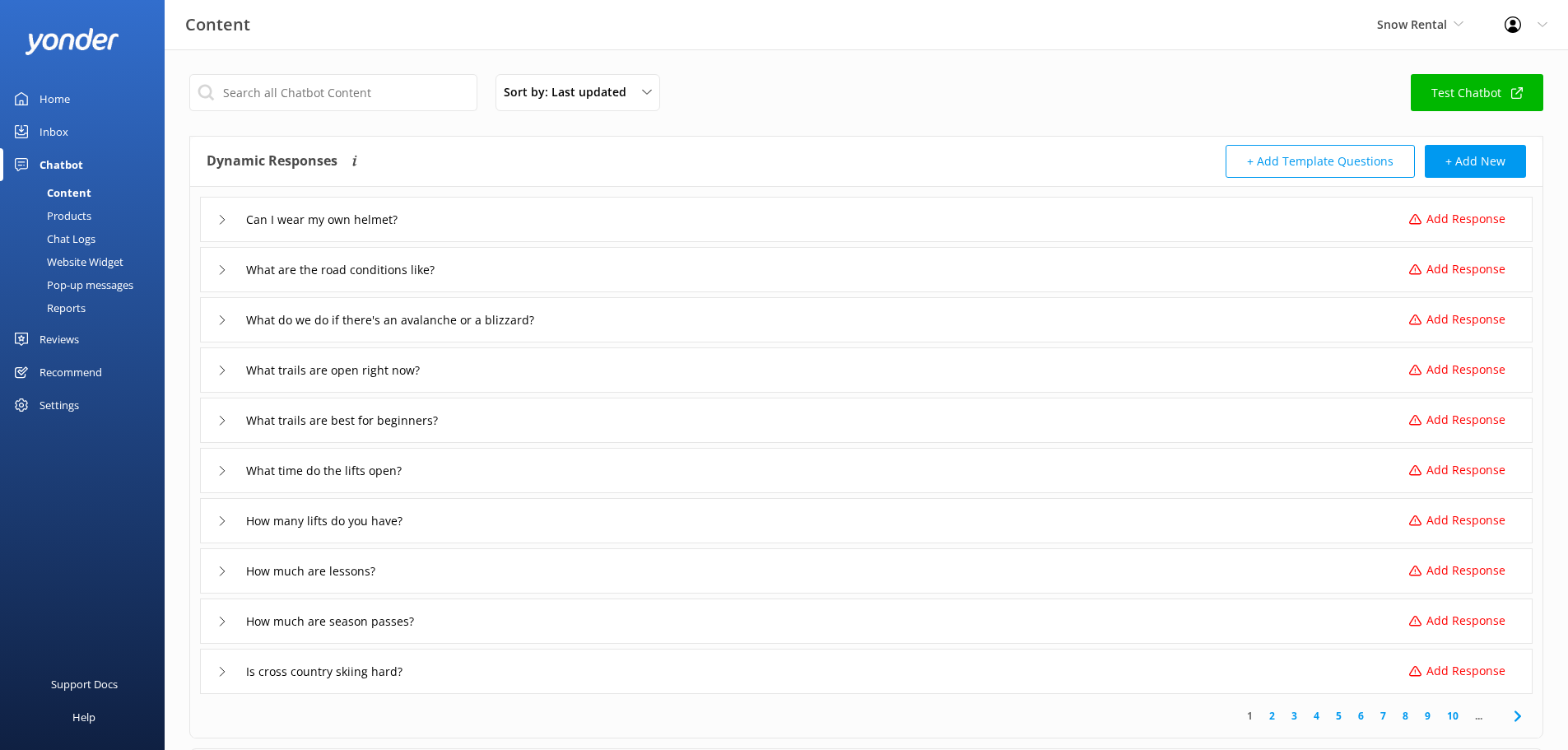
click at [56, 96] on div "Home" at bounding box center [54, 99] width 30 height 33
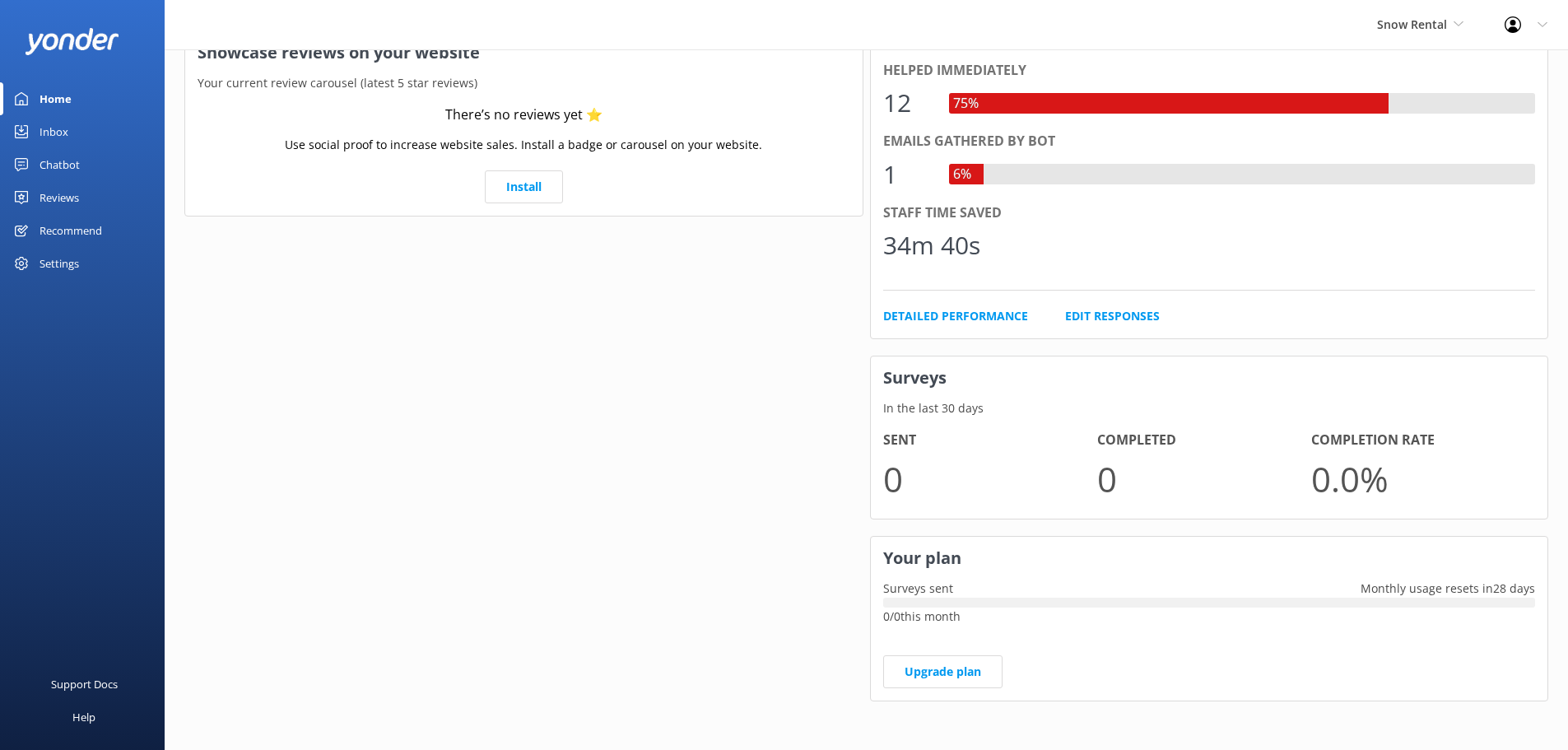
scroll to position [334, 0]
click at [1129, 318] on link "Edit Responses" at bounding box center [1113, 316] width 95 height 18
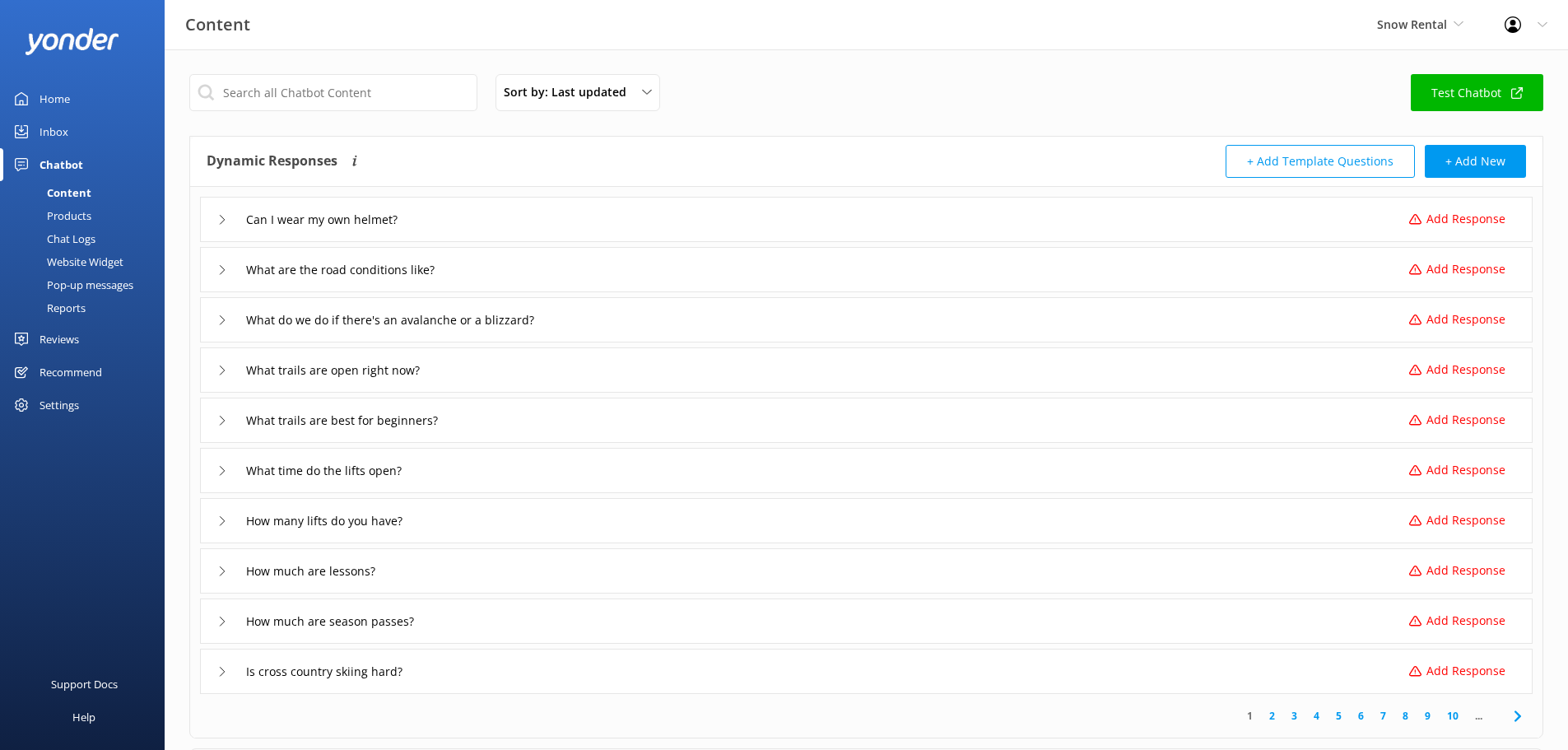
click at [1281, 161] on button "+ Add Template Questions" at bounding box center [1320, 161] width 189 height 33
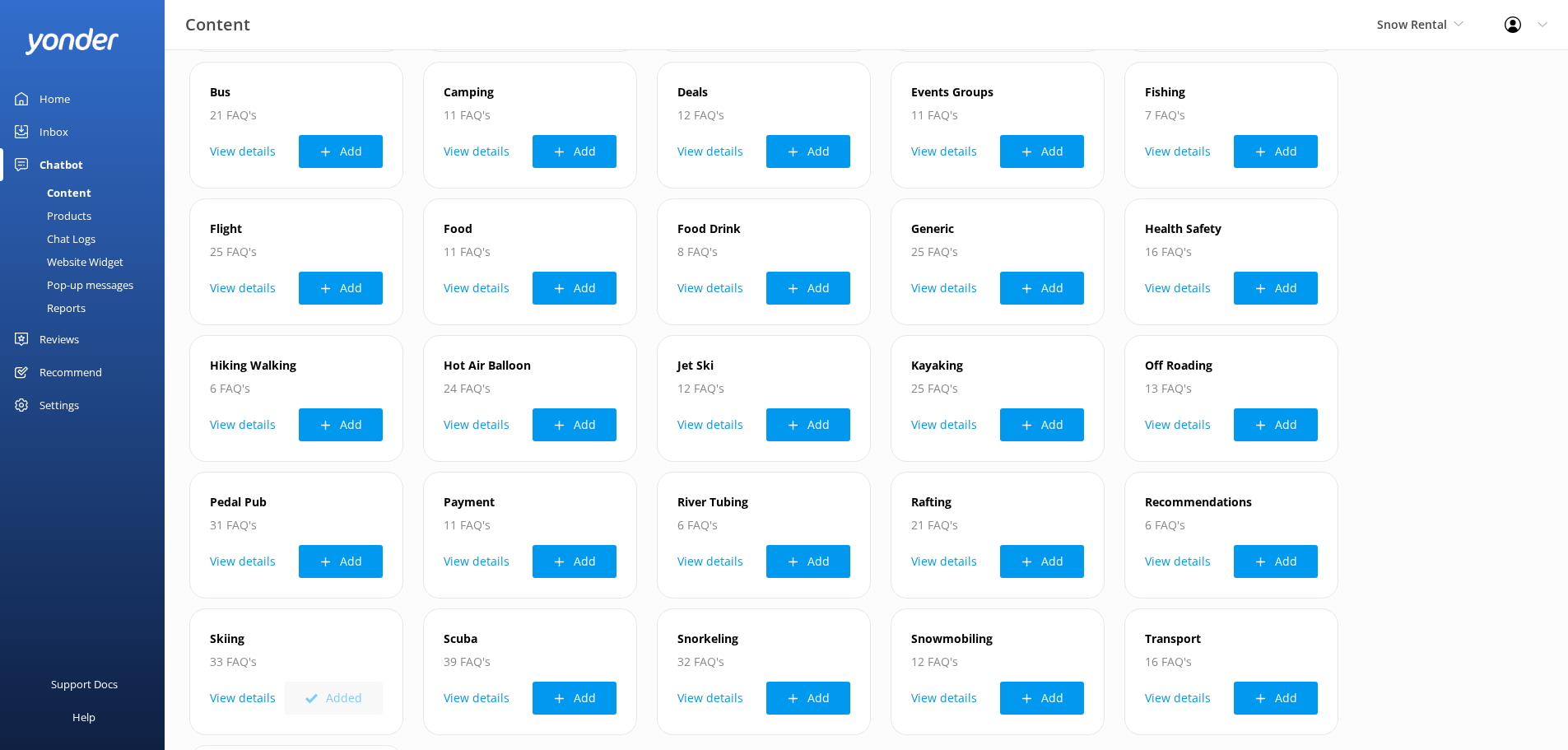
scroll to position [412, 0]
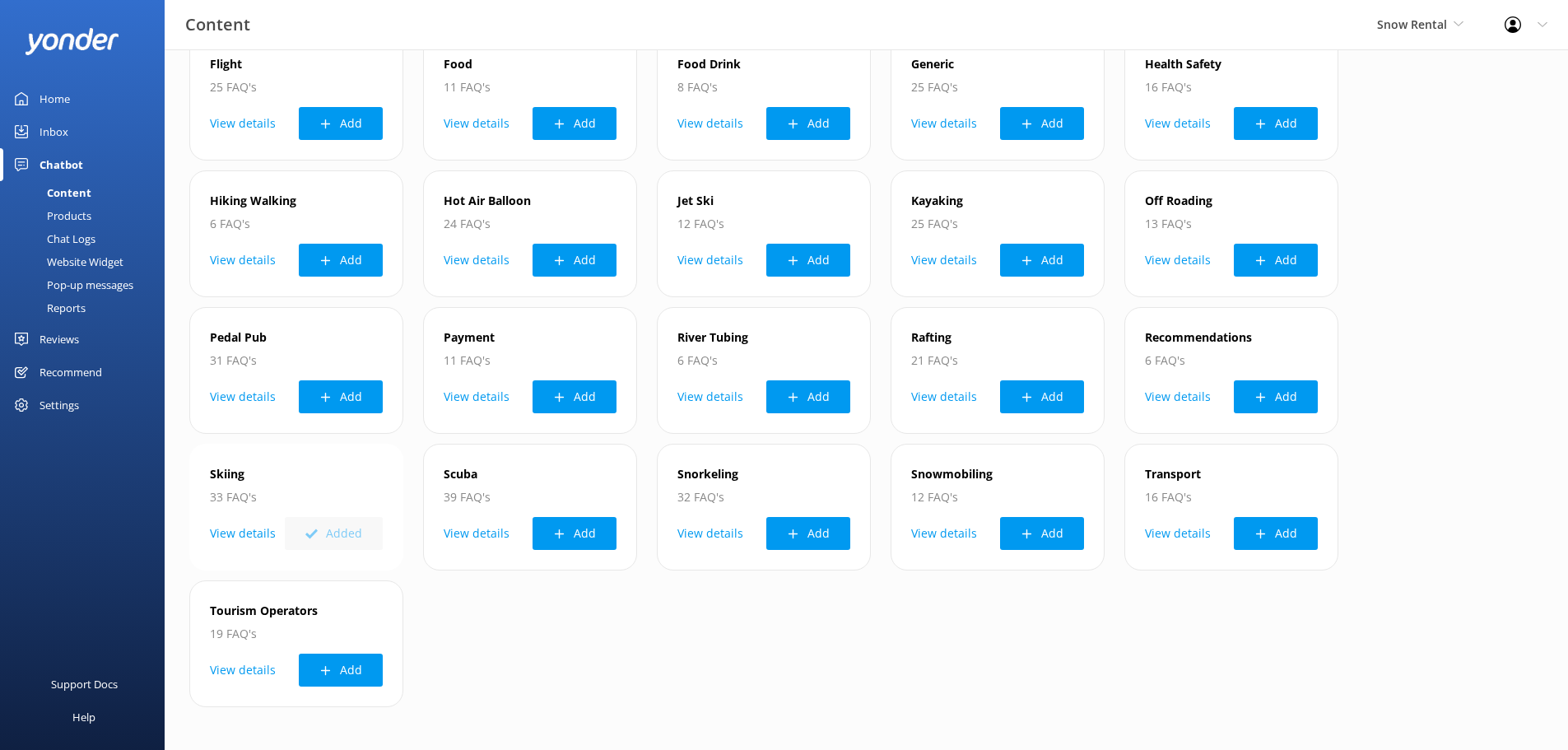
click at [327, 535] on div "Added" at bounding box center [329, 533] width 107 height 33
drag, startPoint x: 313, startPoint y: 532, endPoint x: 224, endPoint y: 540, distance: 89.4
click at [224, 540] on button "View details" at bounding box center [243, 533] width 66 height 33
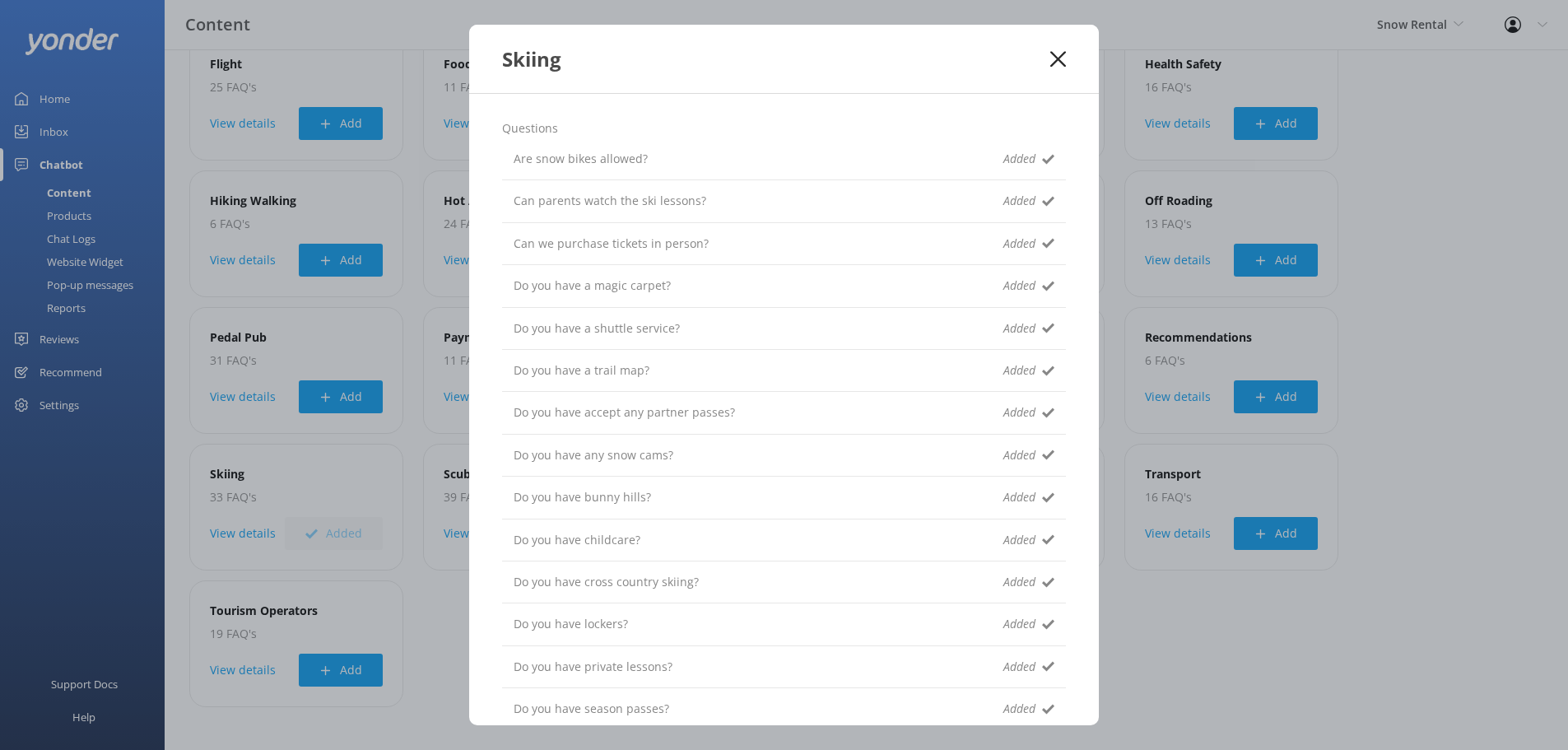
click at [762, 158] on div "Are snow bikes allowed? Added" at bounding box center [784, 159] width 564 height 42
click at [1042, 159] on icon at bounding box center [1049, 159] width 13 height 13
click at [1042, 203] on icon at bounding box center [1049, 201] width 13 height 13
click at [1057, 65] on icon at bounding box center [1058, 59] width 16 height 16
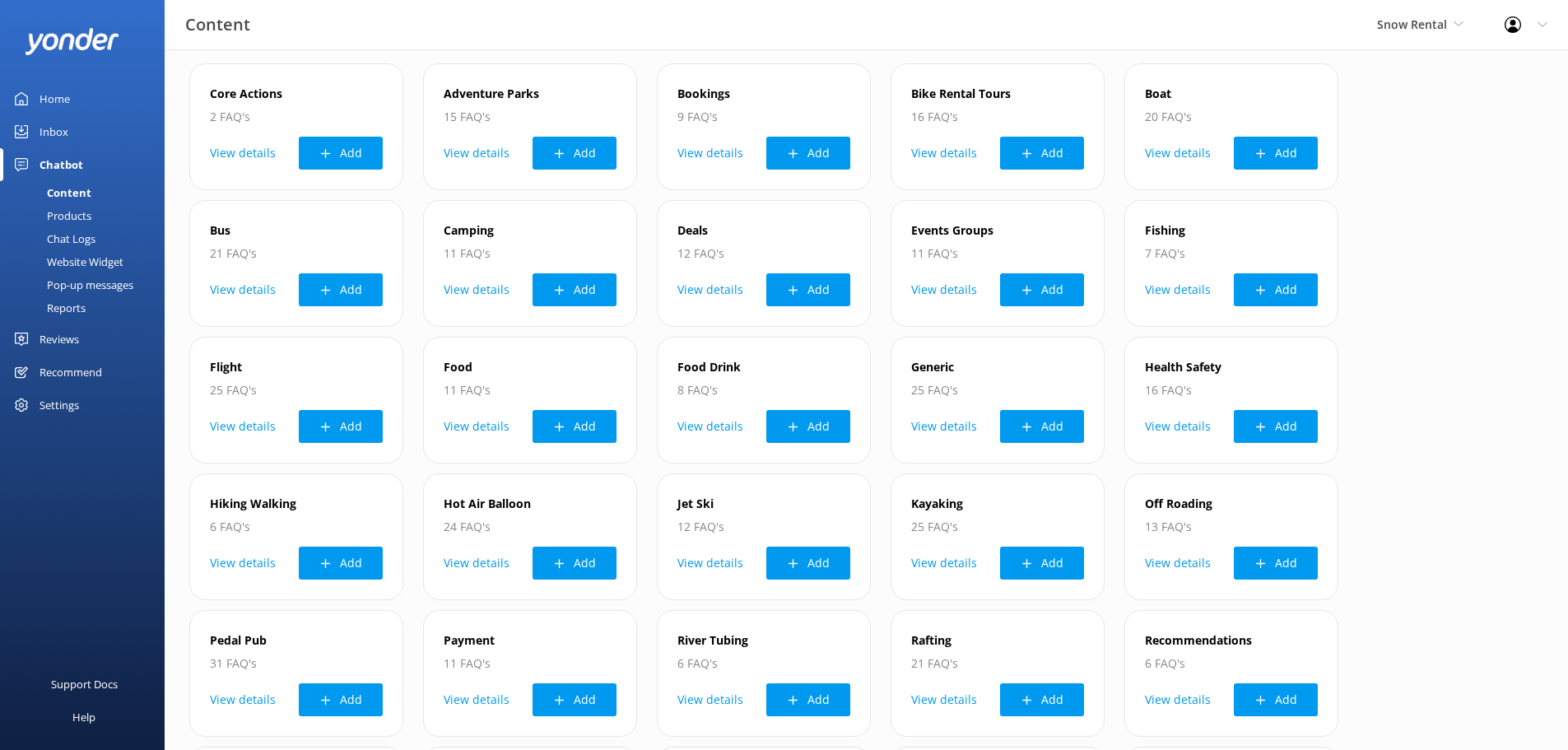
scroll to position [82, 0]
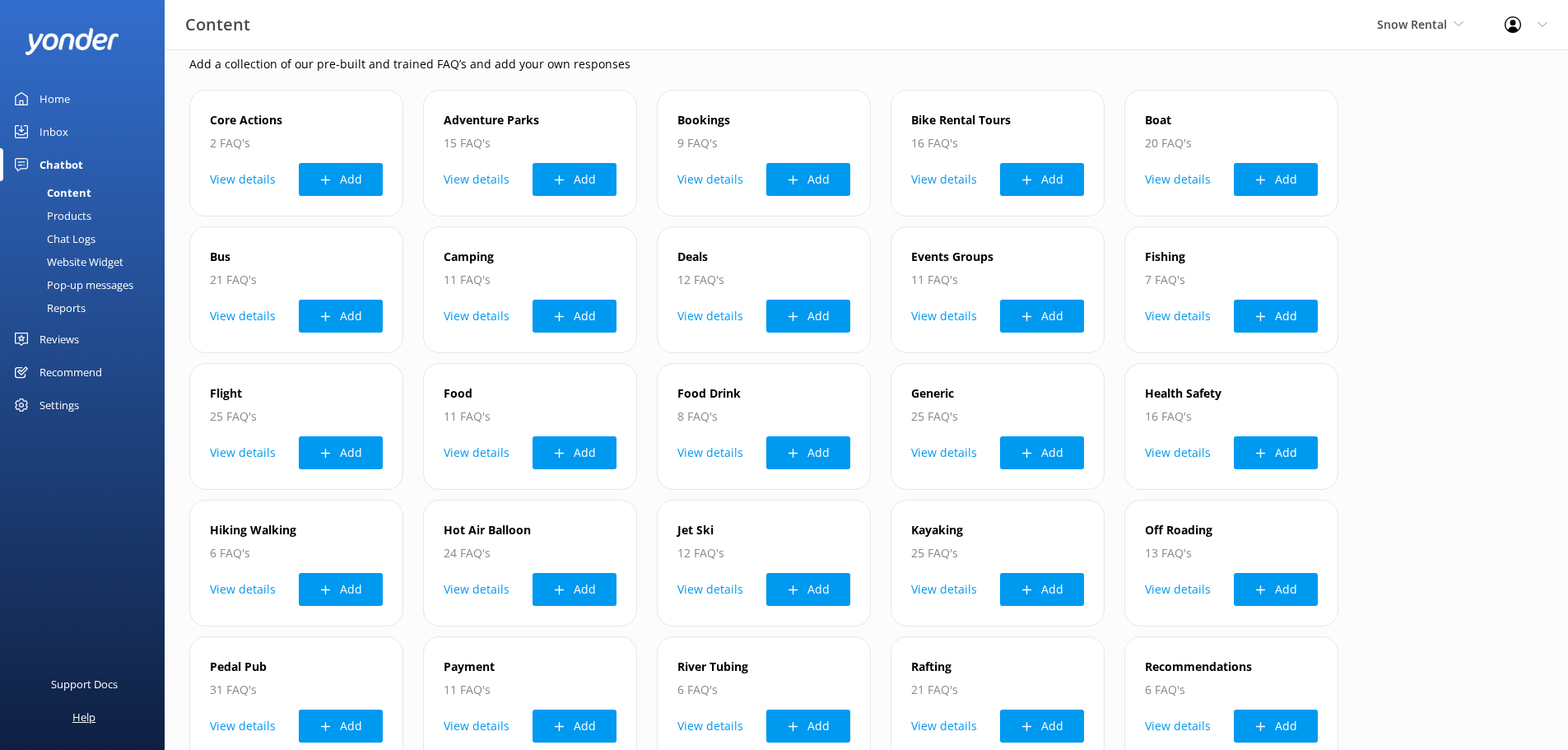
click at [87, 717] on div "Help" at bounding box center [83, 717] width 23 height 33
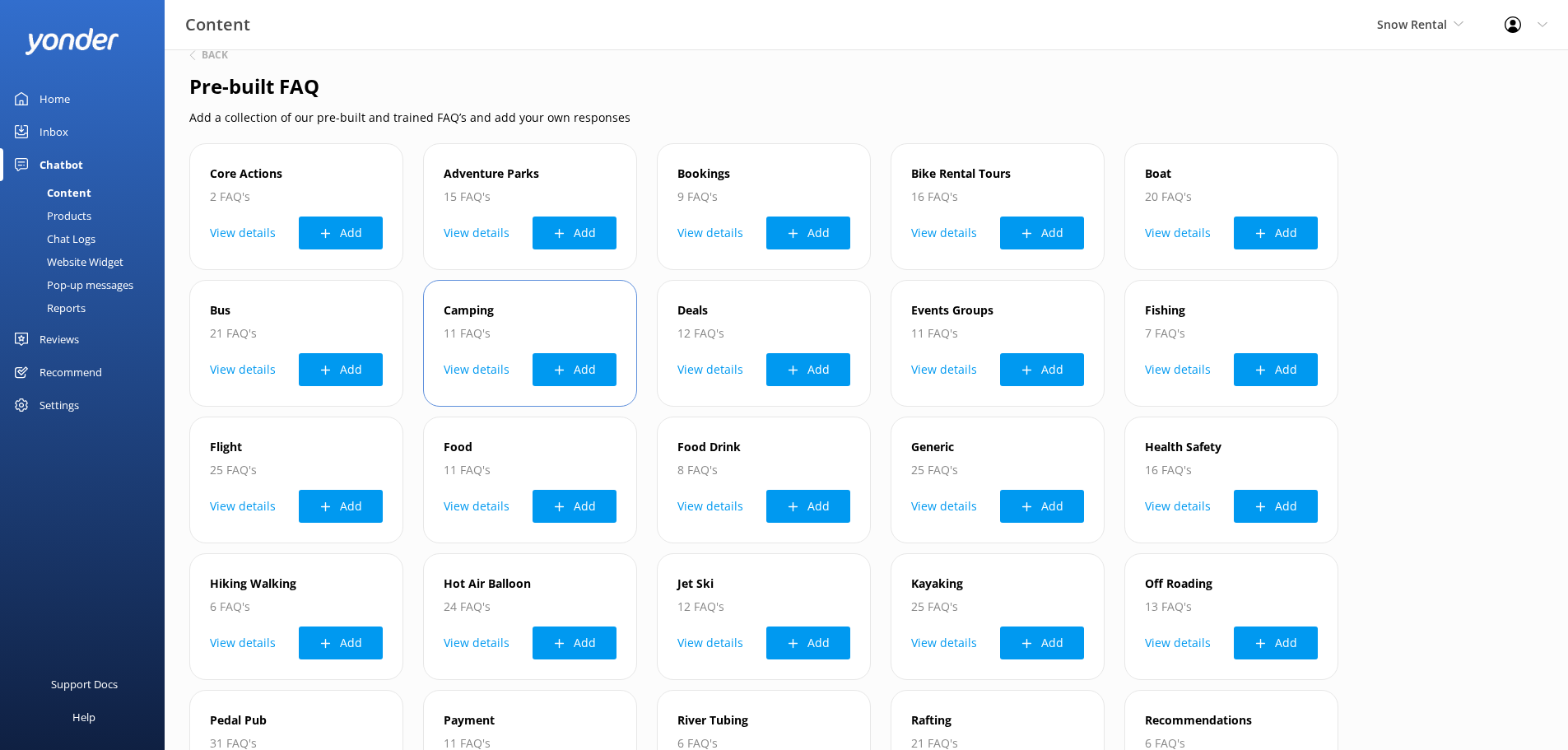
scroll to position [0, 0]
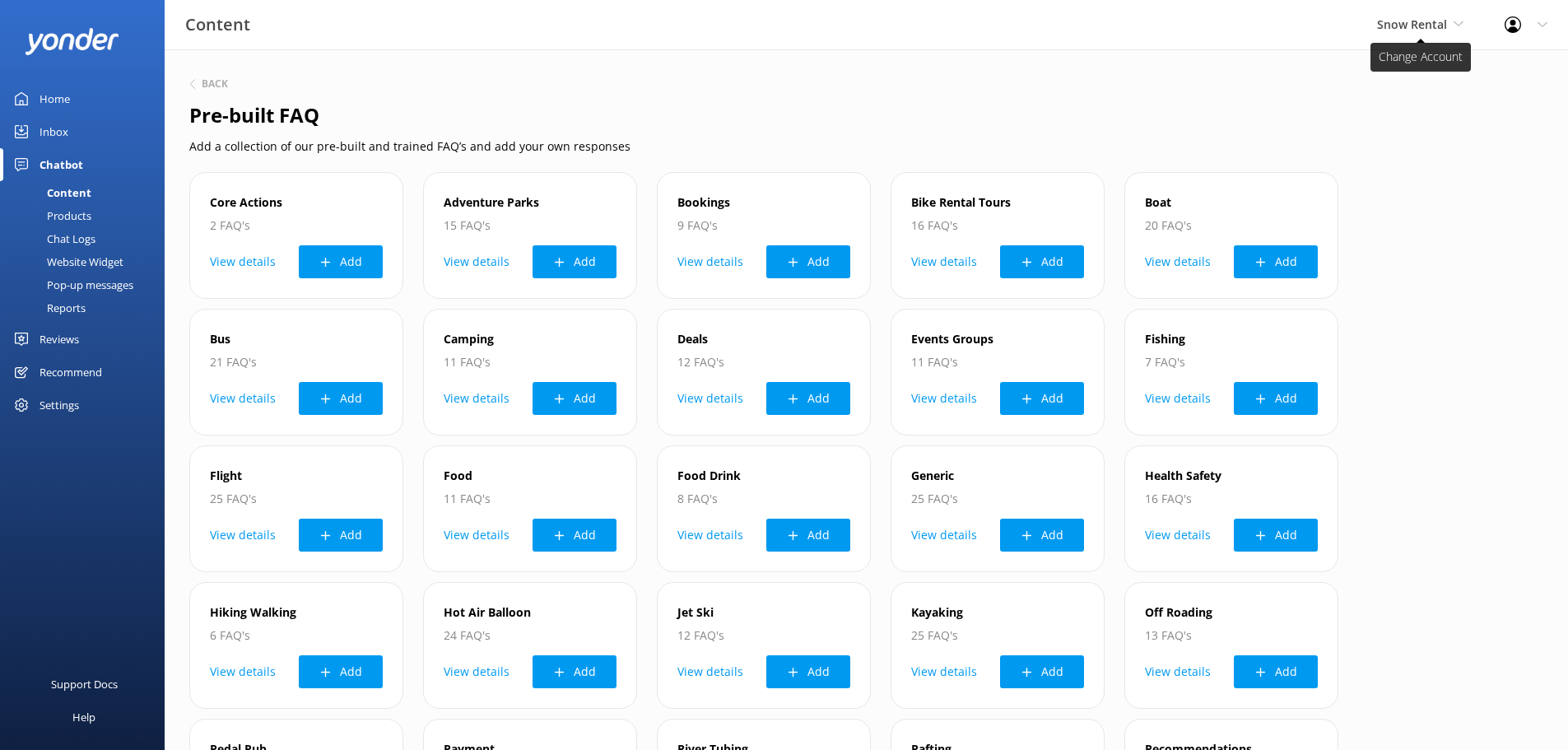
click at [1455, 16] on span "Snow Rental" at bounding box center [1420, 25] width 87 height 18
click at [1189, 112] on h2 "Pre-built FAQ" at bounding box center [866, 115] width 1354 height 31
click at [1544, 21] on icon at bounding box center [1542, 25] width 10 height 10
click at [756, 119] on h2 "Pre-built FAQ" at bounding box center [866, 115] width 1354 height 31
click at [67, 192] on div "Content" at bounding box center [50, 192] width 81 height 23
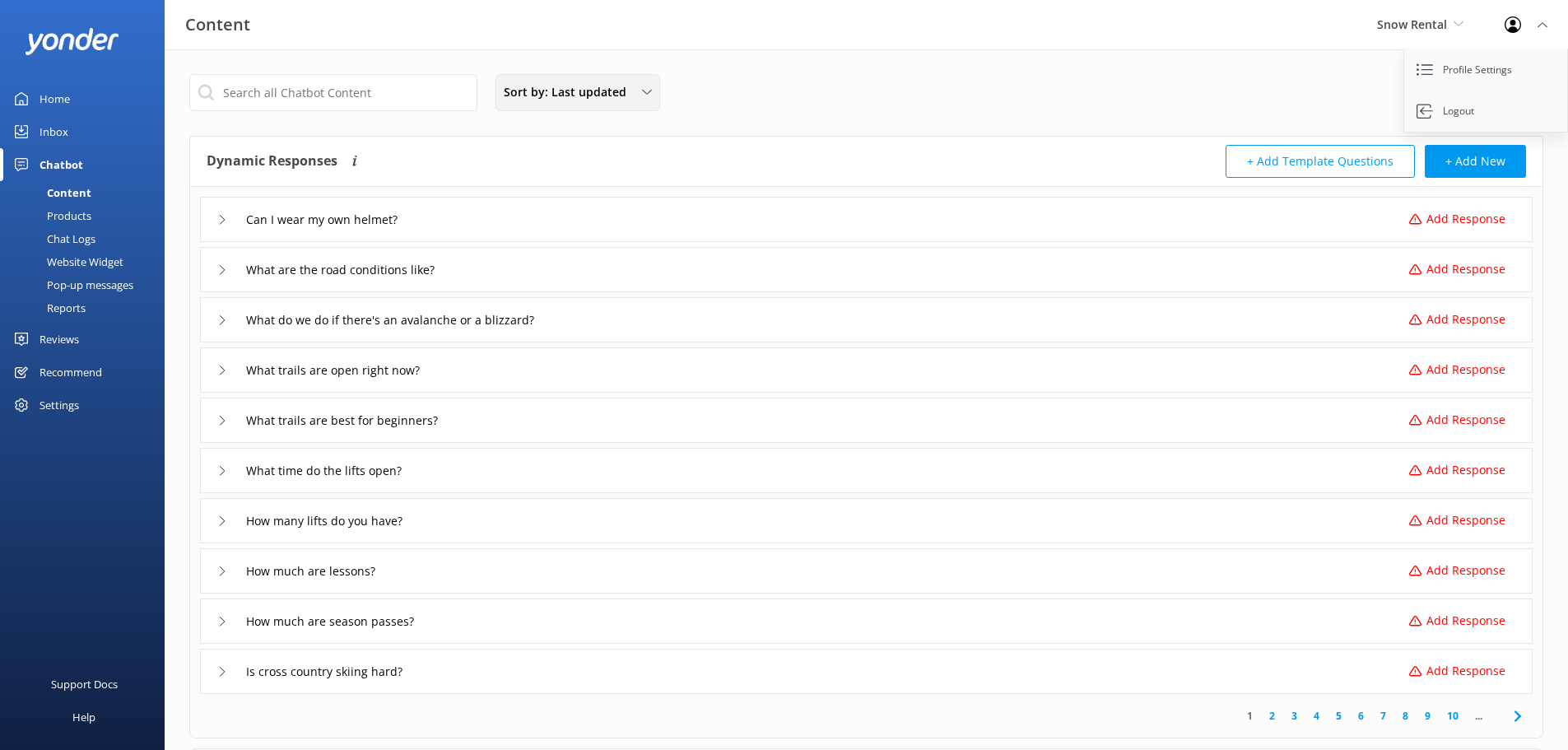
click at [641, 90] on div "Sort by: Last updated" at bounding box center [578, 92] width 156 height 18
click at [787, 86] on div "Sort by: Last updated Title Last updated Test Chatbot" at bounding box center [866, 97] width 1354 height 47
click at [1466, 71] on link "Profile Settings" at bounding box center [1487, 70] width 165 height 41
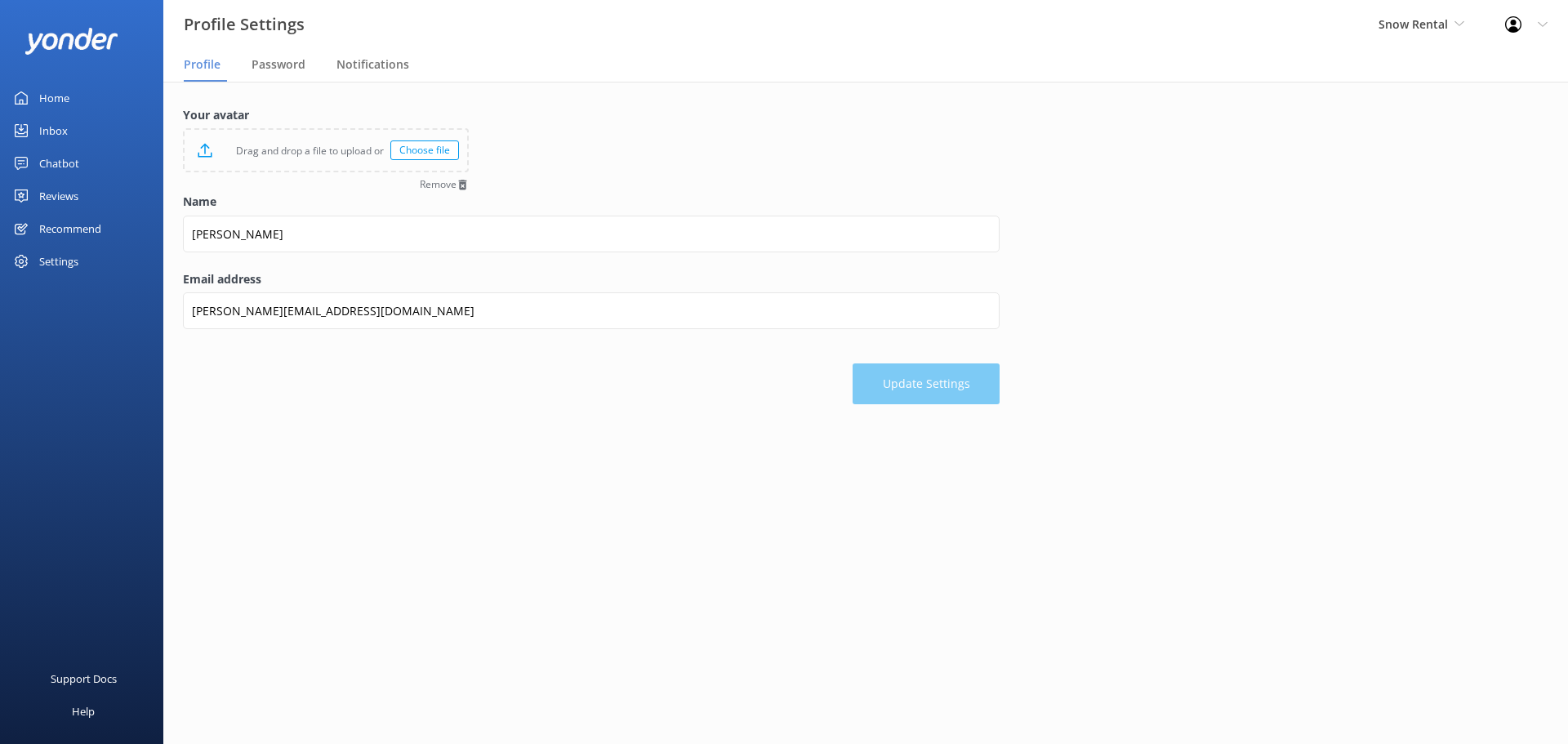
click at [1544, 26] on use at bounding box center [1543, 24] width 9 height 5
click at [1453, 20] on span "Snow Rental" at bounding box center [1421, 24] width 86 height 18
click at [1216, 146] on div "Your avatar Drag and drop a file to upload or Choose file Remove Name [PERSON_N…" at bounding box center [865, 259] width 1405 height 356
click at [61, 259] on div "Settings" at bounding box center [58, 261] width 39 height 33
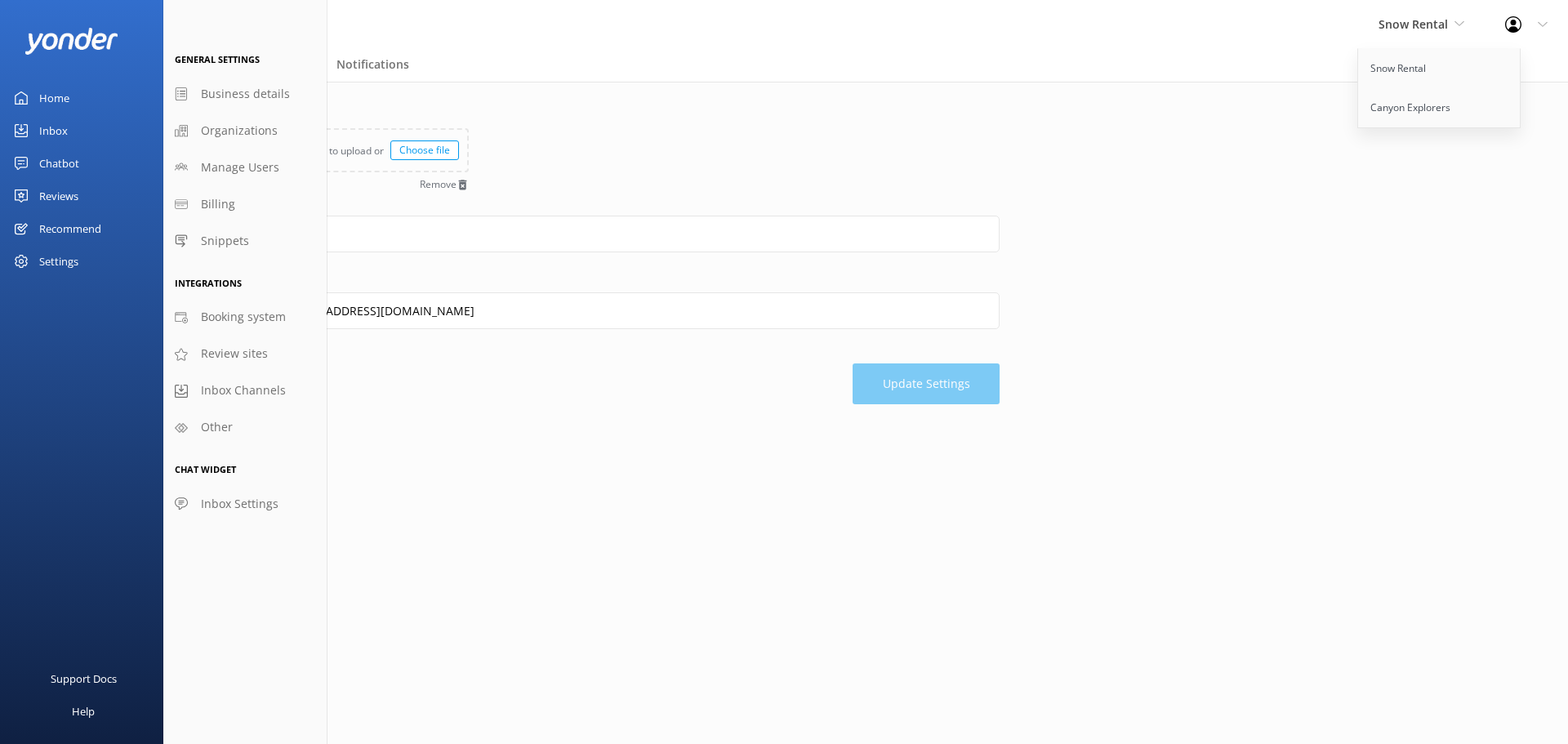
click at [52, 130] on div "Inbox" at bounding box center [54, 131] width 29 height 33
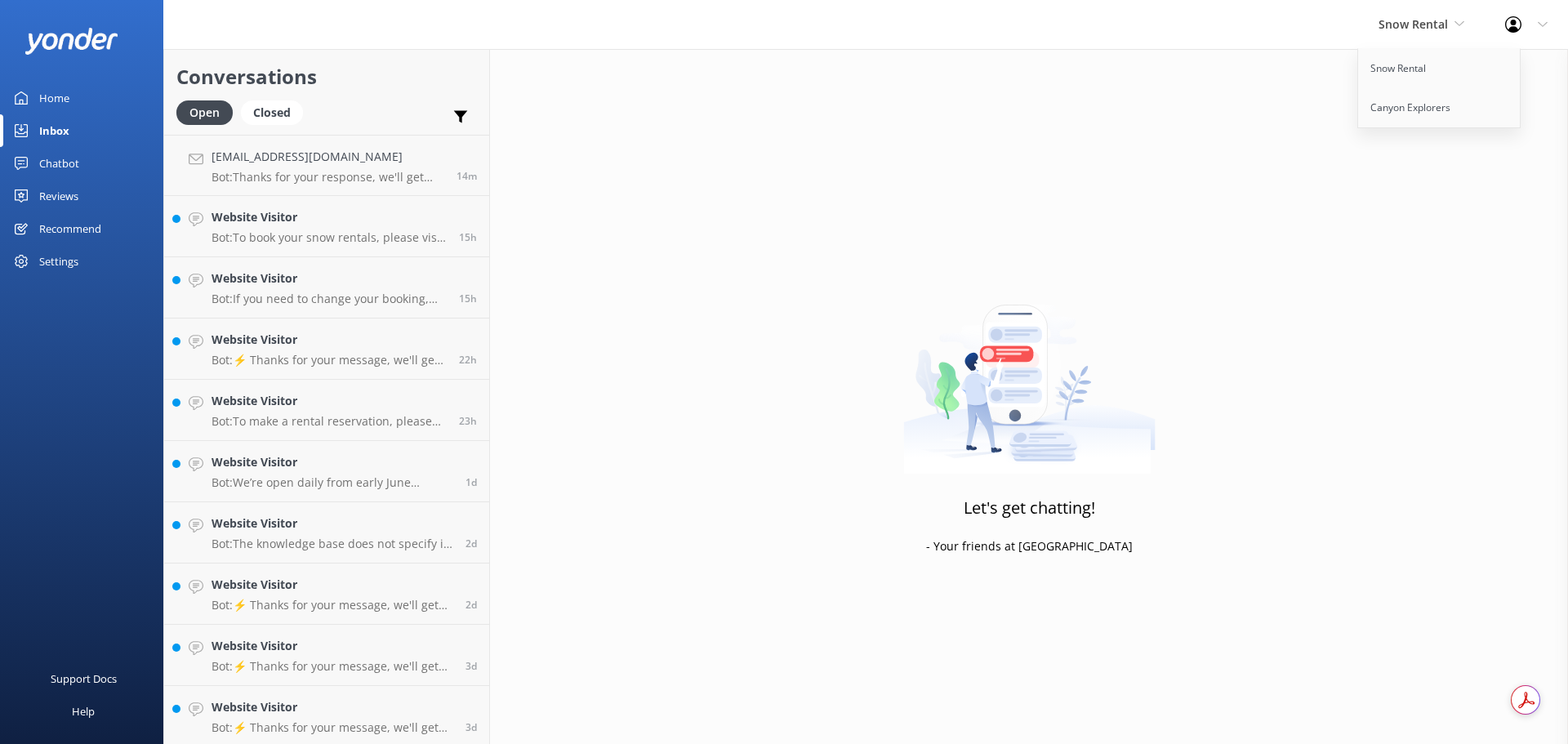
click at [65, 159] on div "Chatbot" at bounding box center [59, 163] width 40 height 33
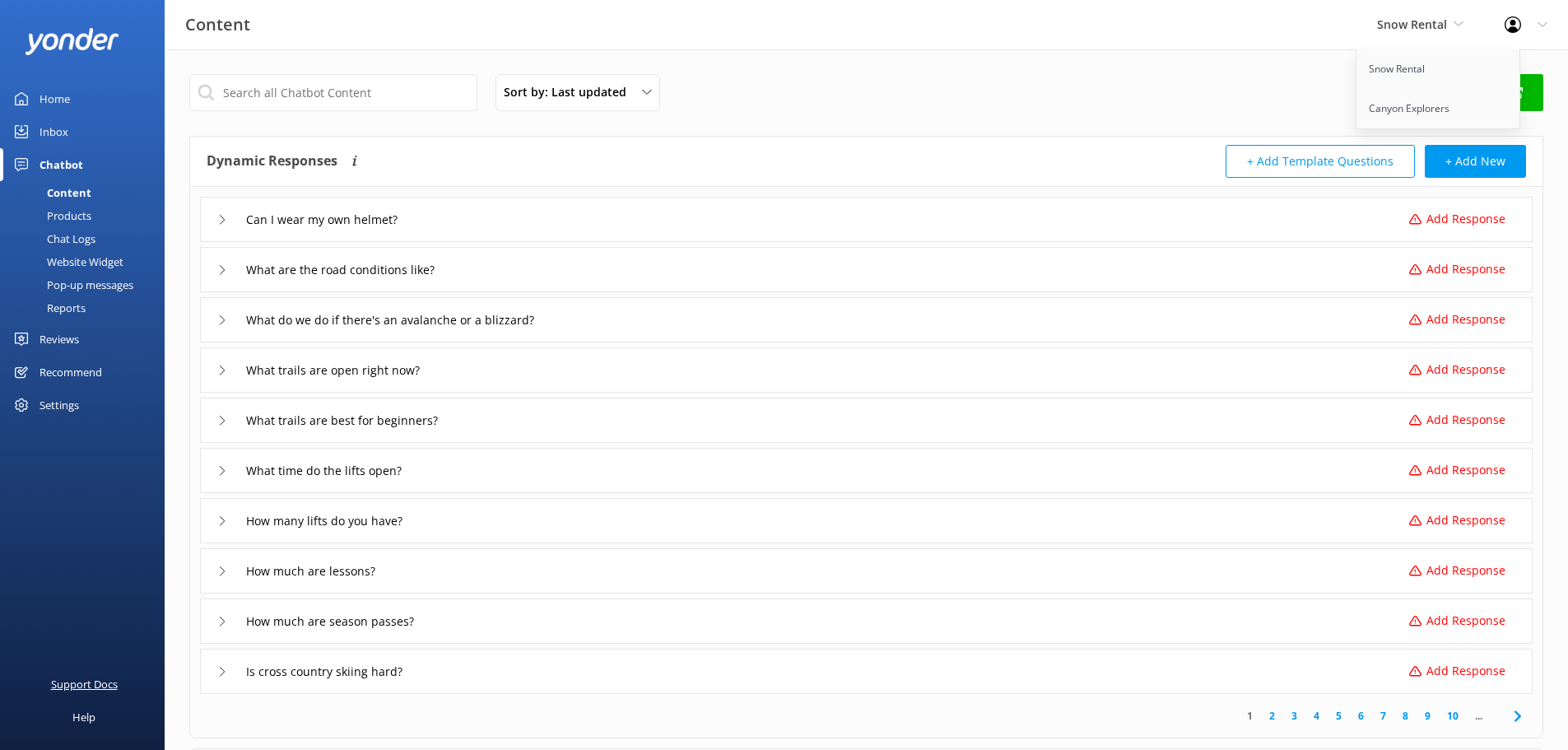
click at [98, 688] on div "Support Docs" at bounding box center [84, 684] width 67 height 33
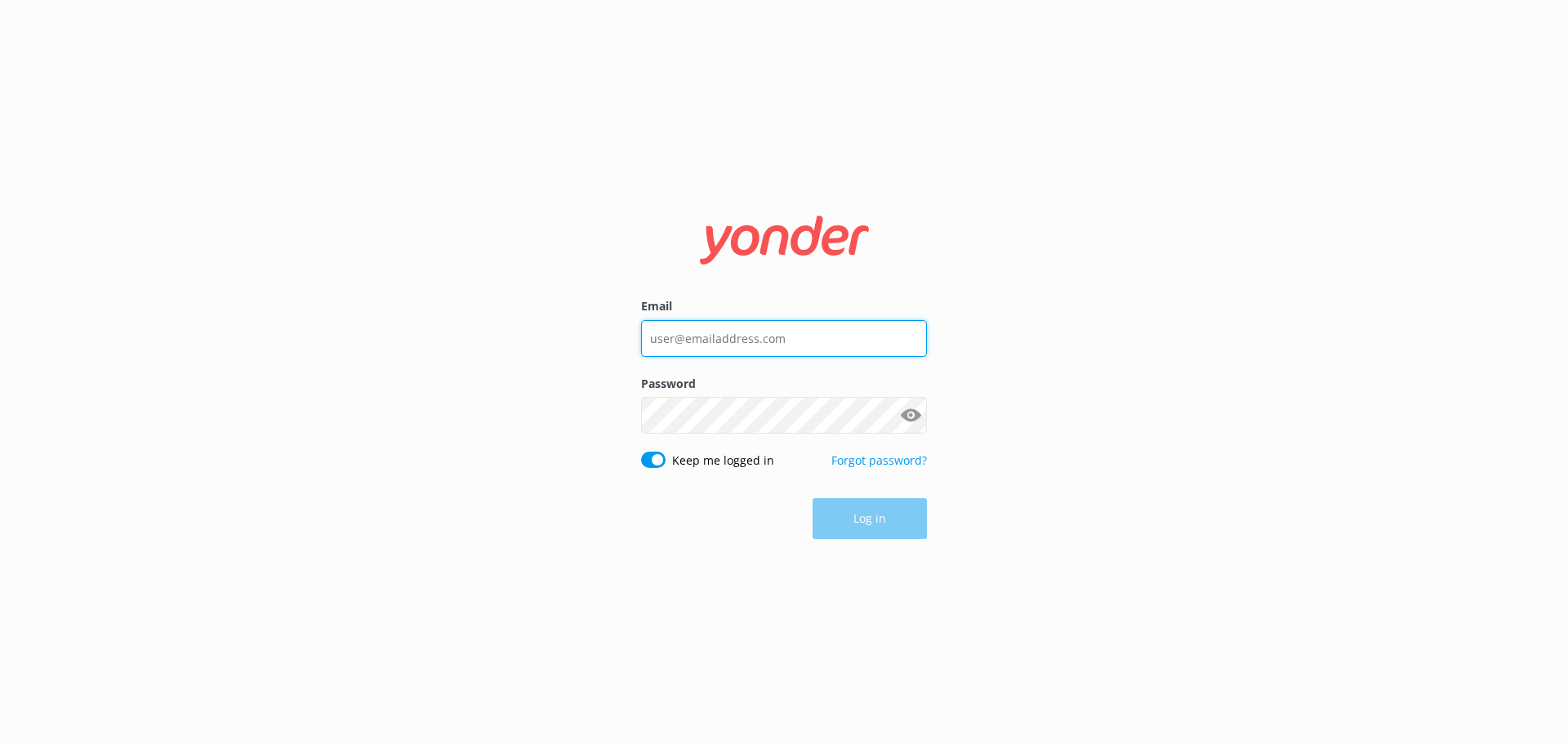
click at [762, 343] on input "Email" at bounding box center [784, 338] width 286 height 37
type input "[PERSON_NAME][EMAIL_ADDRESS][DOMAIN_NAME]"
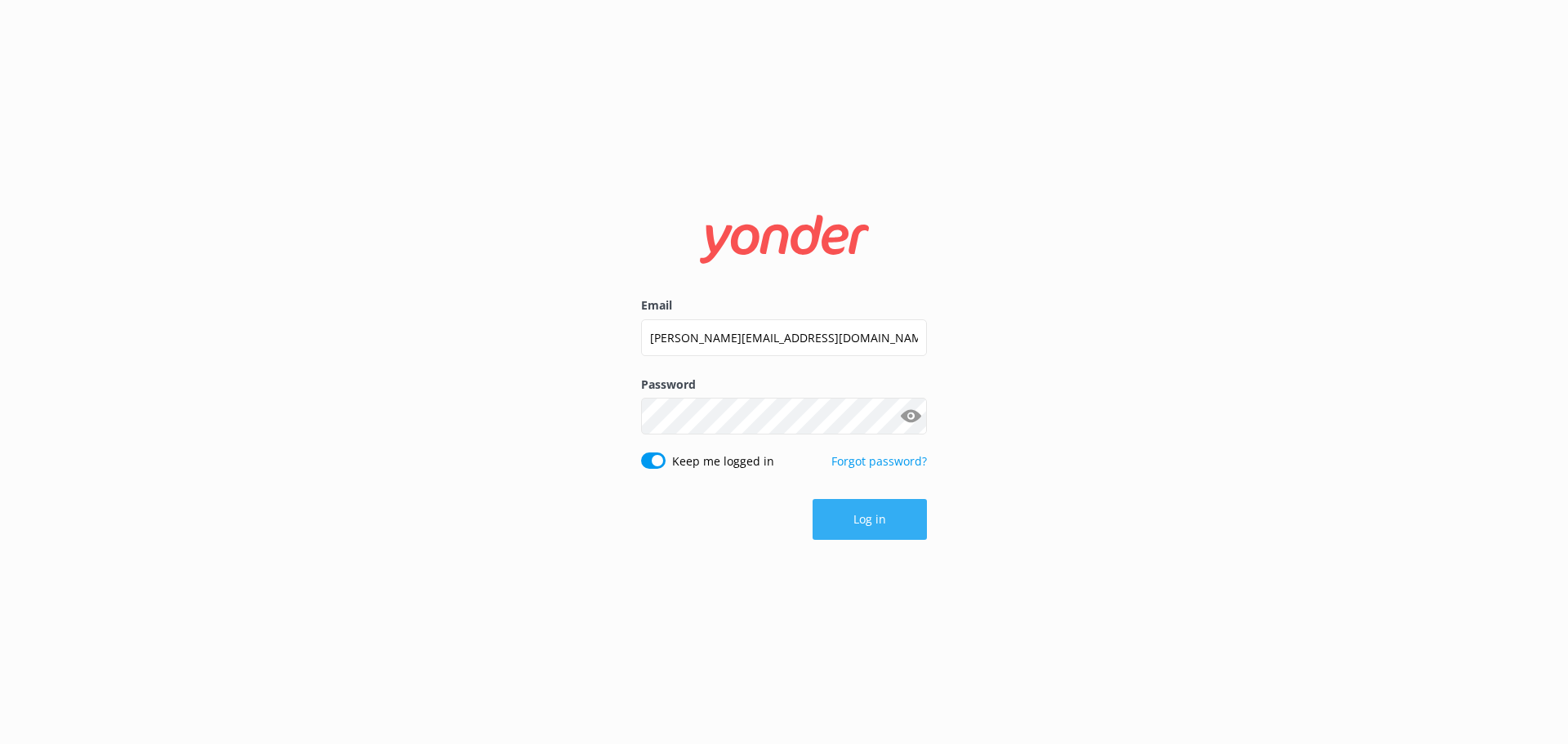
click at [863, 512] on button "Log in" at bounding box center [870, 519] width 114 height 41
